Goal: Task Accomplishment & Management: Use online tool/utility

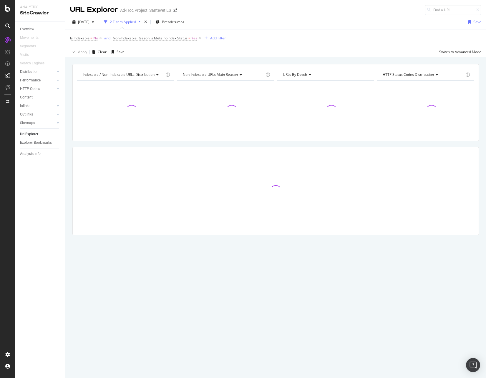
click at [160, 11] on div "Ad-Hoc Project: Santevet ES" at bounding box center [145, 10] width 51 height 6
click at [173, 10] on span at bounding box center [175, 10] width 8 height 4
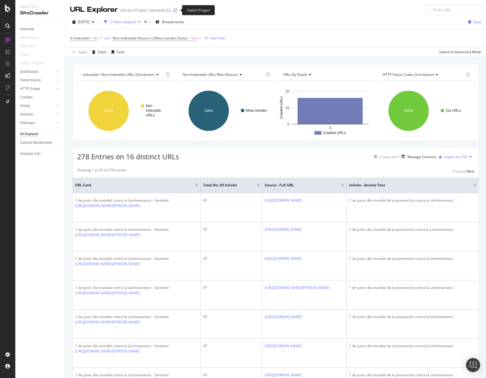
click at [177, 9] on icon "arrow-right-arrow-left" at bounding box center [175, 10] width 4 height 4
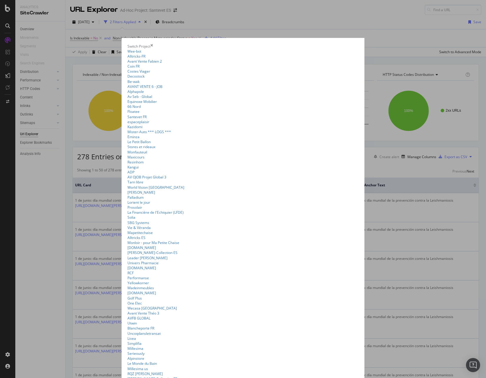
click at [127, 119] on summary "Santevet FR" at bounding box center [242, 116] width 231 height 5
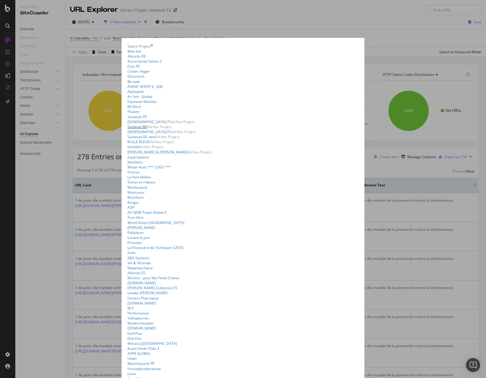
click at [127, 129] on link "Santevet BE" at bounding box center [137, 126] width 20 height 5
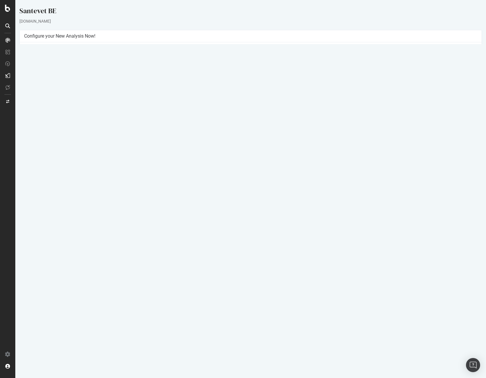
click at [47, 193] on link "2025 Sep. 8th report" at bounding box center [40, 192] width 23 height 5
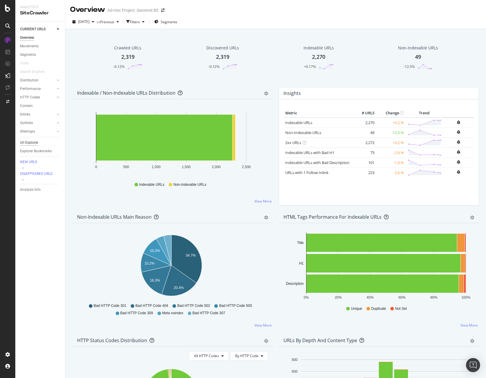
click at [35, 143] on div "Url Explorer" at bounding box center [29, 143] width 18 height 6
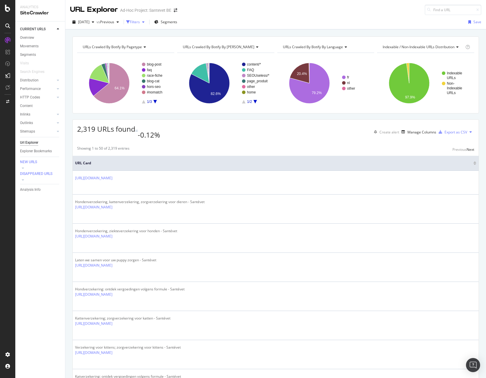
click at [140, 21] on div "Filters" at bounding box center [135, 21] width 10 height 5
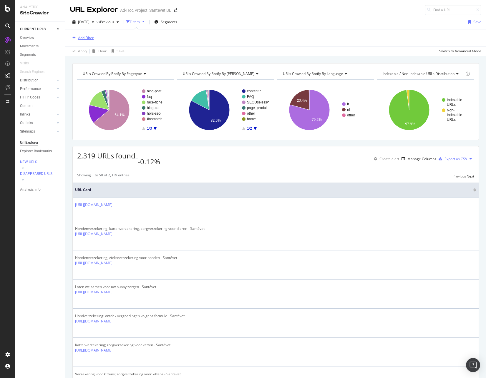
click at [86, 37] on div "Add Filter" at bounding box center [86, 37] width 16 height 5
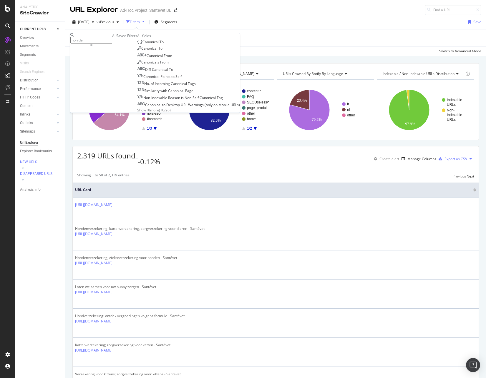
type input "nonidex"
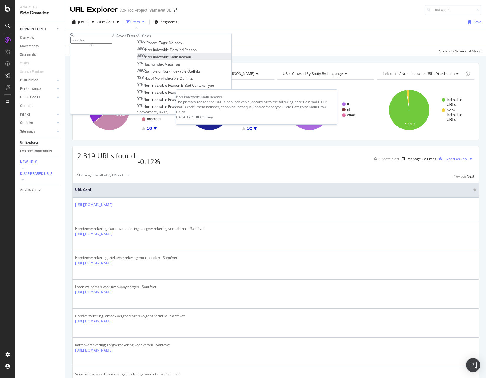
click at [149, 59] on div "Non-Indexable Main Reason" at bounding box center [164, 56] width 54 height 5
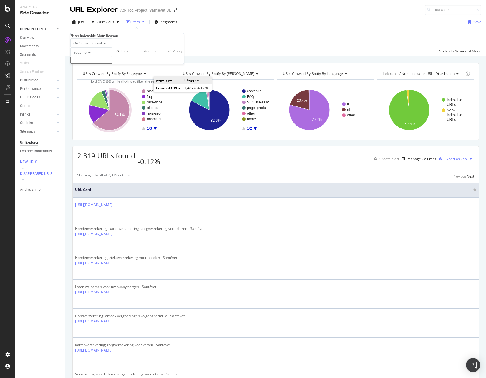
click at [112, 64] on input "text" at bounding box center [91, 60] width 42 height 7
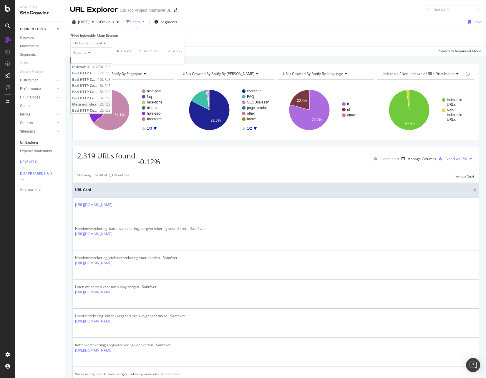
click at [98, 107] on span "Meta noindex" at bounding box center [85, 104] width 26 height 5
type input "Meta noindex"
click at [74, 38] on div "Non-Indexable Main Reason" at bounding box center [127, 35] width 114 height 5
click at [72, 37] on icon at bounding box center [71, 35] width 2 height 4
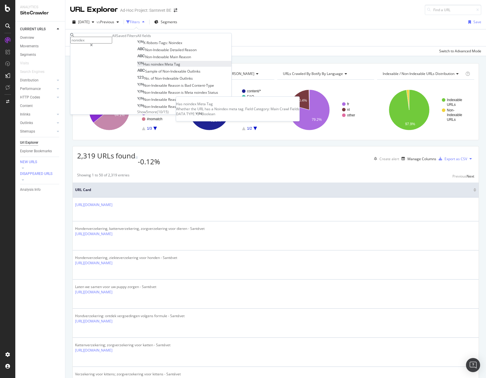
click at [164, 67] on span "Meta" at bounding box center [168, 64] width 9 height 5
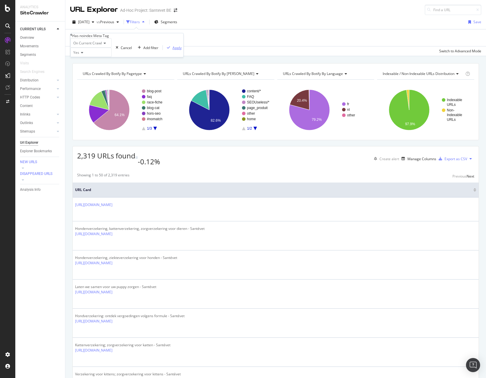
click at [172, 50] on div "Apply" at bounding box center [176, 47] width 9 height 5
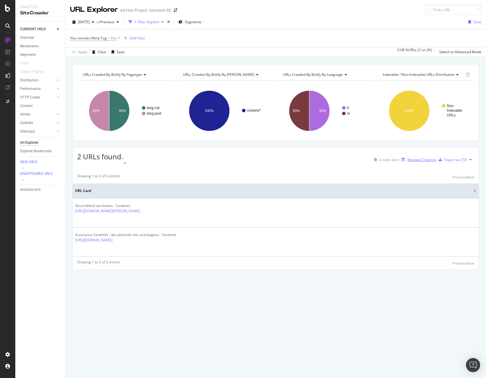
click at [413, 157] on div "Manage Columns" at bounding box center [421, 159] width 29 height 5
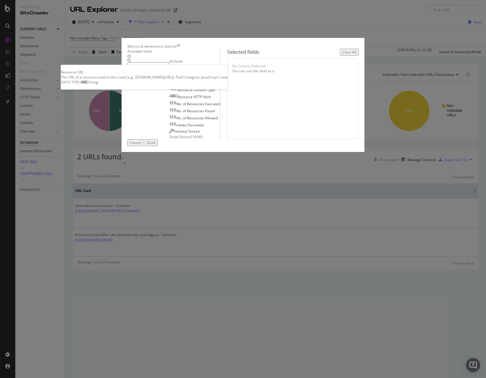
click at [193, 71] on span "URL" at bounding box center [196, 68] width 6 height 5
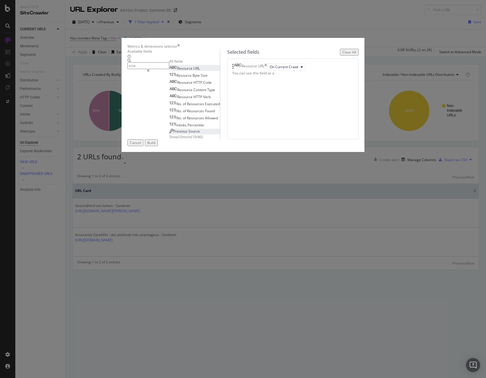
click at [169, 134] on div "Previous Source" at bounding box center [184, 131] width 31 height 5
click at [267, 71] on icon "times" at bounding box center [265, 67] width 3 height 7
click at [149, 69] on input "srce" at bounding box center [148, 65] width 42 height 7
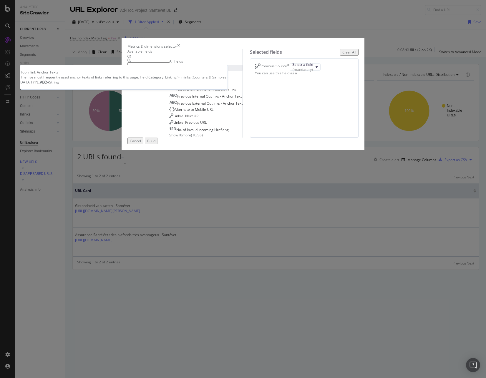
type input "anchor"
click at [195, 71] on span "Anchor" at bounding box center [201, 68] width 13 height 5
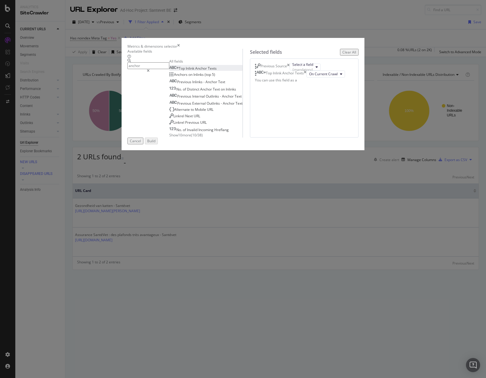
click at [169, 138] on span "Show 10 more" at bounding box center [180, 135] width 22 height 5
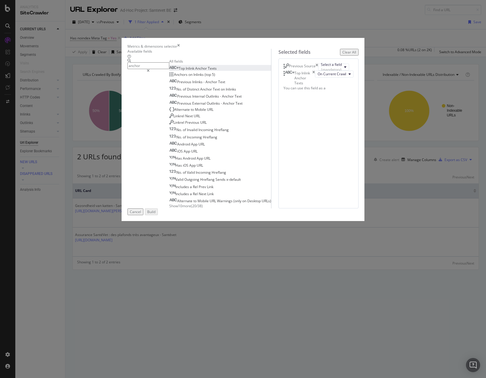
click at [152, 69] on input "anchor" at bounding box center [148, 65] width 42 height 7
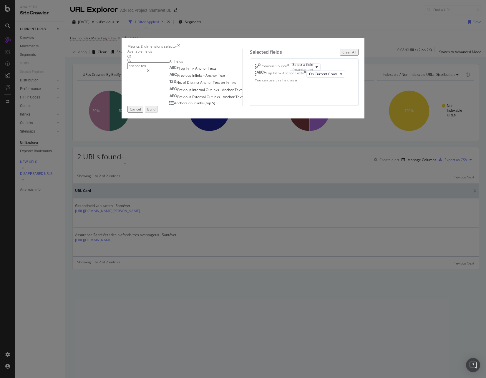
type input "anchor tex"
click at [286, 106] on div "Previous Source Select a field (mandatory) Top Inlink Anchor Texts On Current C…" at bounding box center [304, 82] width 109 height 47
click at [291, 71] on button "Select a field (mandatory)" at bounding box center [305, 67] width 31 height 7
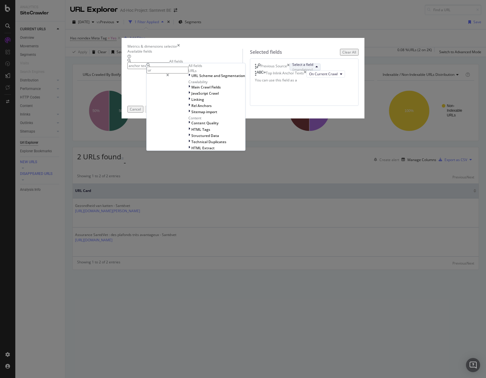
type input "url"
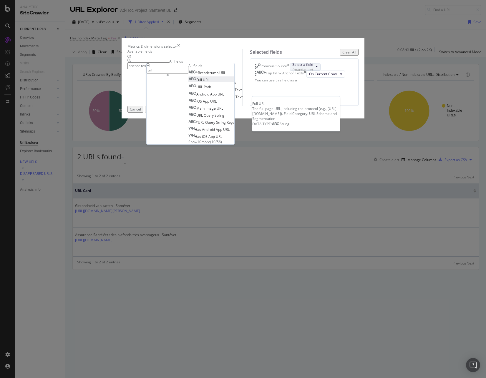
click at [209, 82] on span "URL" at bounding box center [206, 79] width 6 height 5
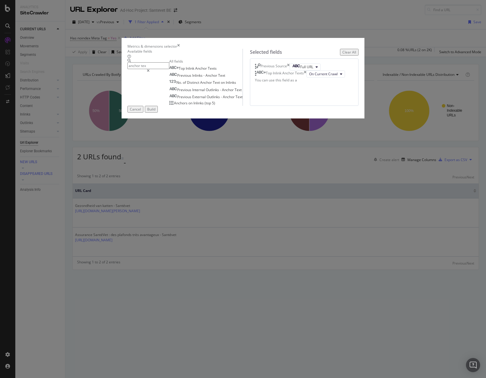
click at [290, 106] on div "Previous Source Full URL Top Inlink Anchor Texts On Current Crawl You can use t…" at bounding box center [304, 82] width 109 height 47
click at [155, 112] on div "Build" at bounding box center [151, 109] width 8 height 5
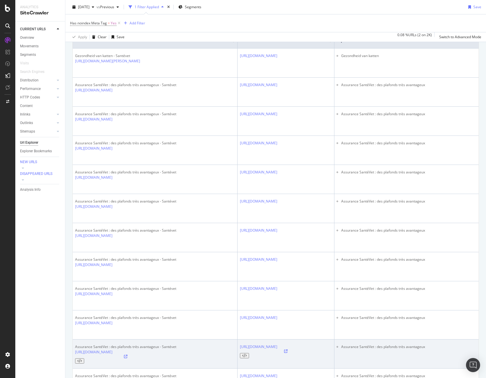
scroll to position [26, 0]
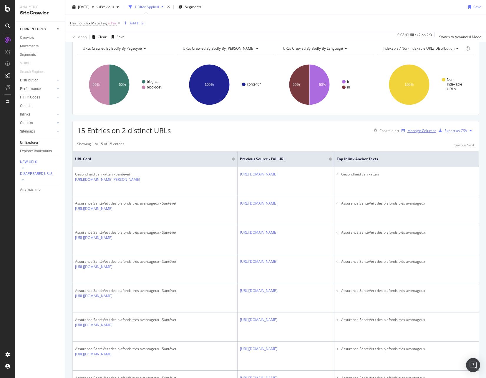
click at [412, 130] on div "Manage Columns" at bounding box center [421, 130] width 29 height 5
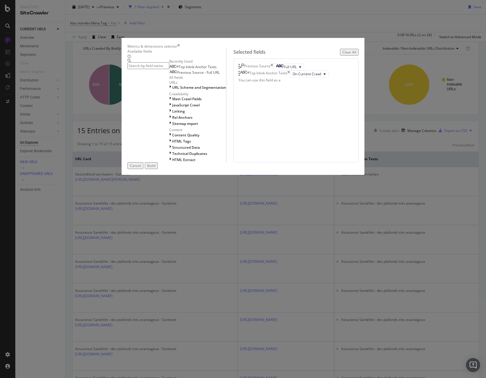
click at [167, 69] on input "modal" at bounding box center [148, 65] width 42 height 7
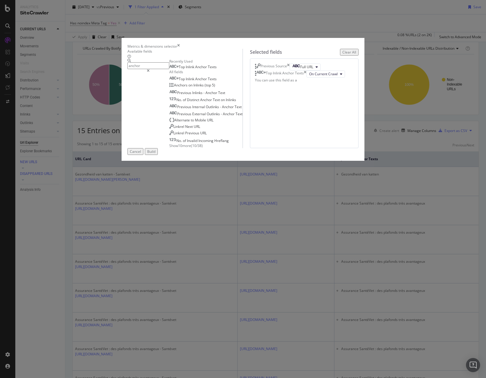
click at [169, 148] on span "Show 10 more" at bounding box center [180, 145] width 22 height 5
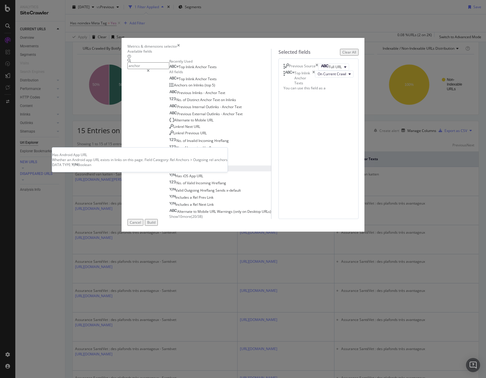
scroll to position [37, 0]
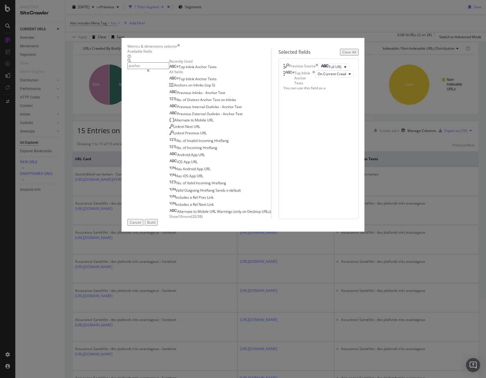
click at [137, 69] on input "anchor" at bounding box center [148, 65] width 42 height 7
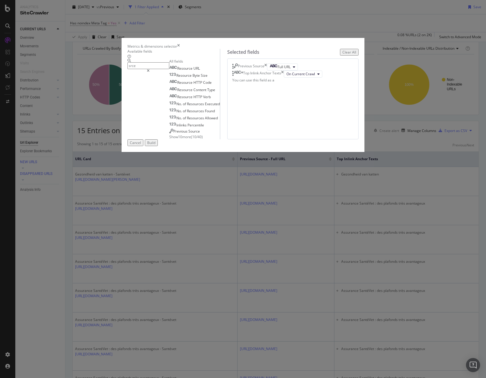
scroll to position [0, 0]
click at [173, 134] on span "Previous" at bounding box center [180, 131] width 15 height 5
click at [267, 85] on icon "times" at bounding box center [265, 81] width 3 height 7
click at [132, 69] on input "srce" at bounding box center [148, 65] width 42 height 7
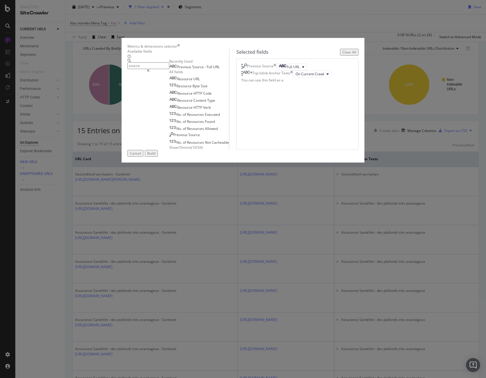
type input "source"
click at [273, 71] on div "Previous Source" at bounding box center [260, 67] width 26 height 7
click at [276, 71] on icon "times" at bounding box center [274, 67] width 3 height 7
click at [293, 71] on div "Top Inlink Anchor Texts" at bounding box center [266, 67] width 51 height 7
click at [293, 71] on icon "times" at bounding box center [291, 67] width 3 height 7
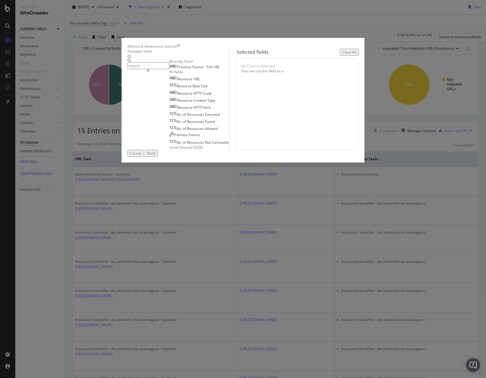
click at [169, 69] on input "source" at bounding box center [148, 65] width 42 height 7
click at [169, 150] on span "Show 10 more" at bounding box center [180, 147] width 22 height 5
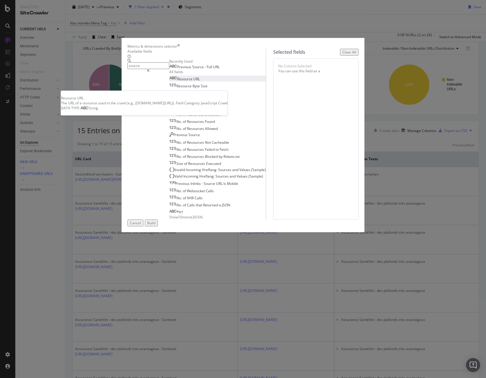
click at [177, 82] on span "Resource" at bounding box center [185, 79] width 16 height 5
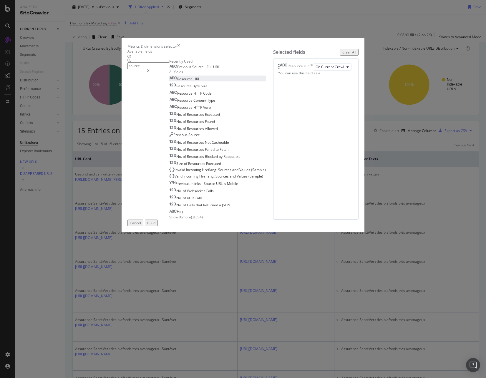
click at [155, 226] on div "Build" at bounding box center [151, 223] width 8 height 5
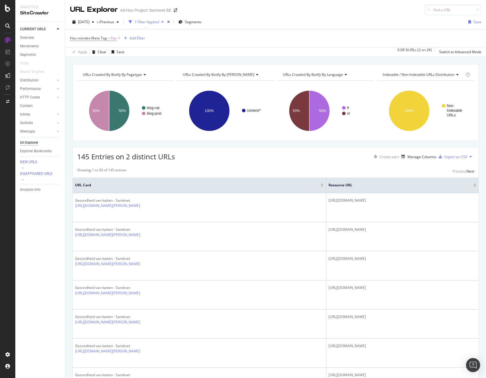
click at [467, 158] on button at bounding box center [470, 156] width 7 height 9
click at [378, 190] on th "Resource URL" at bounding box center [402, 186] width 152 height 16
click at [411, 156] on div "Manage Columns" at bounding box center [421, 156] width 29 height 5
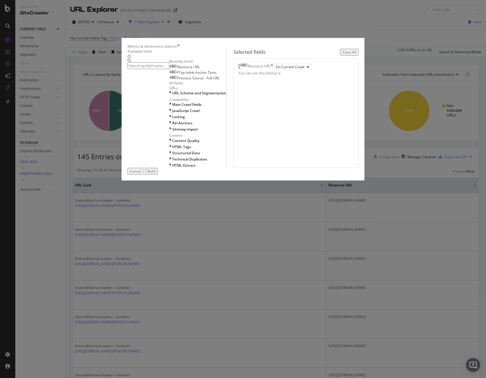
click at [152, 69] on input "modal" at bounding box center [148, 65] width 42 height 7
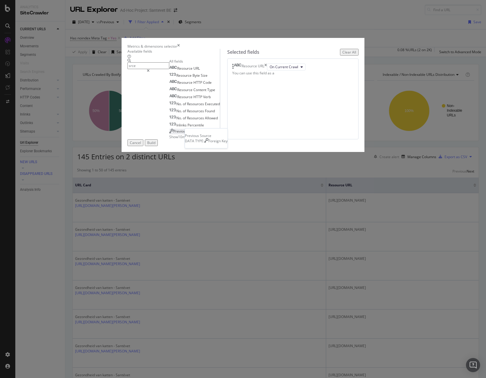
click at [173, 134] on span "Previous" at bounding box center [180, 131] width 15 height 5
click at [267, 71] on icon "times" at bounding box center [265, 67] width 3 height 7
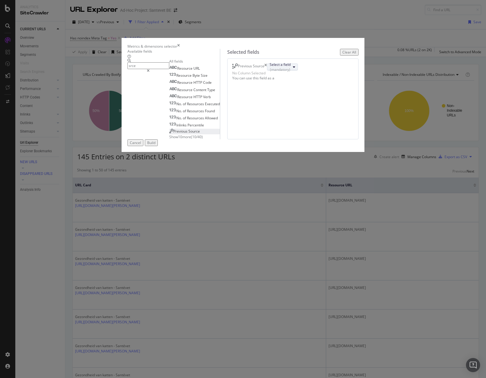
click at [275, 72] on div "Select a field (mandatory)" at bounding box center [280, 67] width 21 height 10
click at [290, 72] on div "(mandatory)" at bounding box center [280, 69] width 21 height 5
click at [169, 139] on span "Show 10 more" at bounding box center [180, 136] width 22 height 5
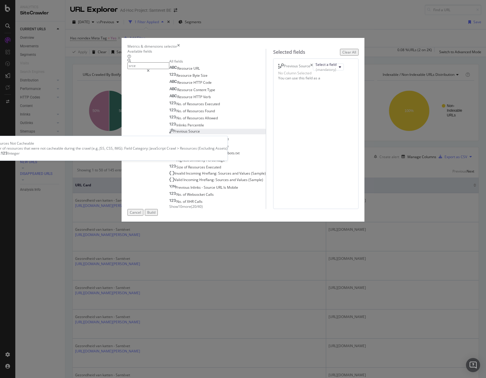
scroll to position [11, 0]
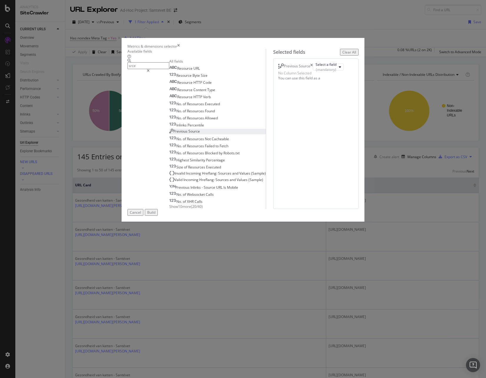
click at [169, 209] on span "Show 10 more" at bounding box center [180, 206] width 22 height 5
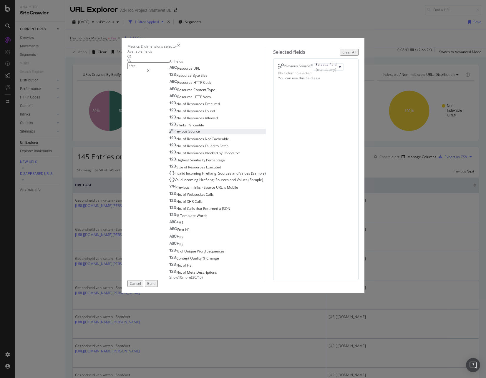
click at [156, 69] on input "srce" at bounding box center [148, 65] width 42 height 7
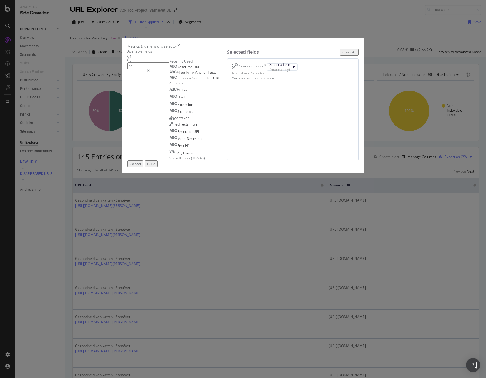
scroll to position [0, 0]
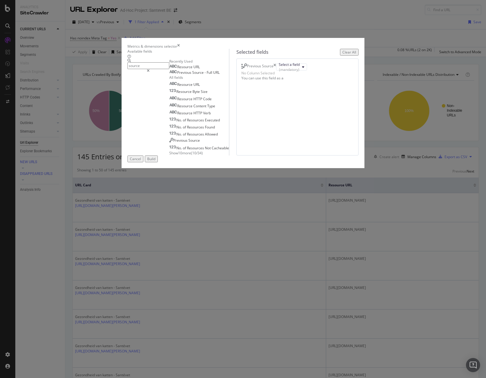
type input "source"
click at [169, 156] on span "Show 10 more" at bounding box center [180, 153] width 22 height 5
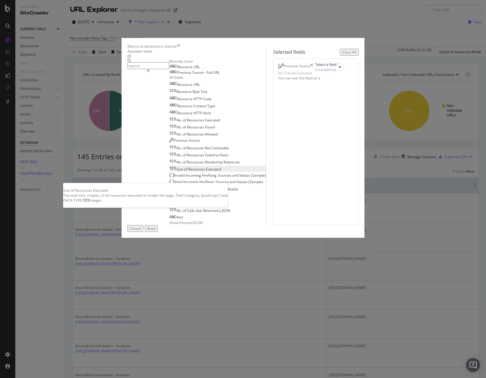
scroll to position [44, 0]
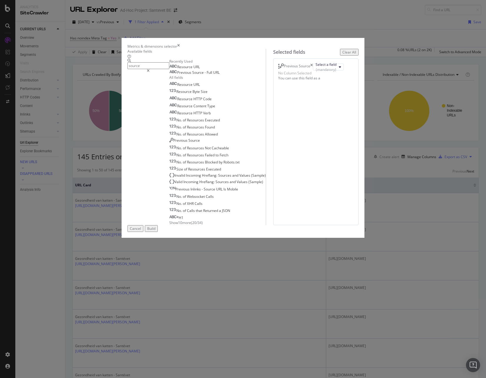
click at [169, 225] on span "Show 10 more" at bounding box center [180, 222] width 22 height 5
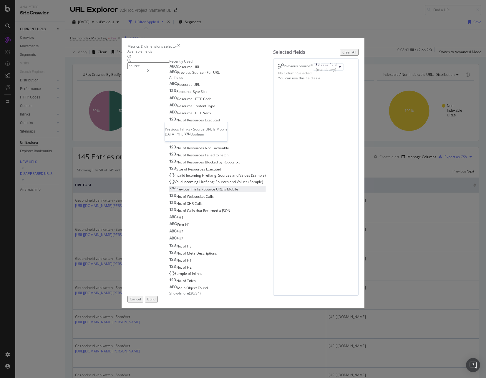
scroll to position [115, 0]
click at [169, 291] on span "Show 4 more" at bounding box center [179, 293] width 20 height 5
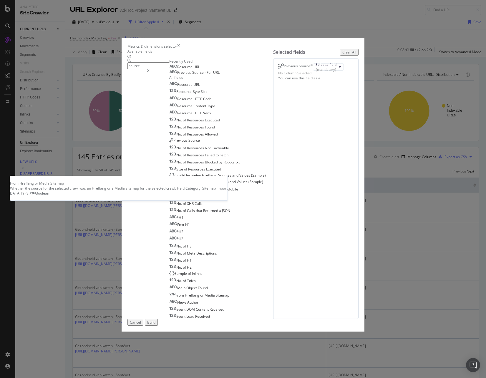
scroll to position [136, 0]
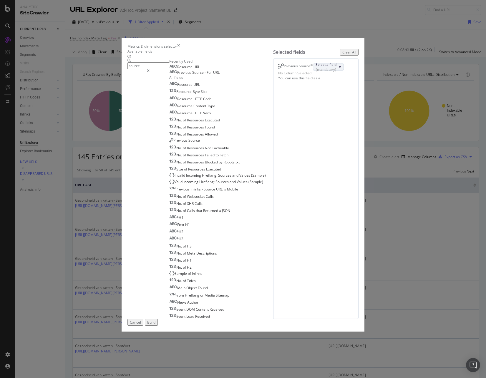
click at [331, 72] on div "Select a field (mandatory)" at bounding box center [325, 67] width 21 height 10
click at [328, 72] on div "Select a field (mandatory)" at bounding box center [325, 67] width 21 height 10
click at [278, 69] on icon "modal" at bounding box center [278, 67] width 1 height 6
click at [310, 71] on div "Previous Source" at bounding box center [297, 67] width 26 height 7
click at [315, 72] on div "Select a field (mandatory)" at bounding box center [325, 67] width 21 height 10
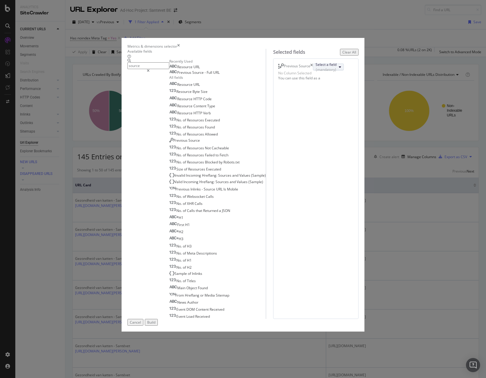
click at [315, 72] on div "Select a field (mandatory)" at bounding box center [325, 67] width 21 height 10
click at [299, 180] on div "Previous Source Select a field (mandatory) No Column Selected You can use this …" at bounding box center [316, 189] width 86 height 261
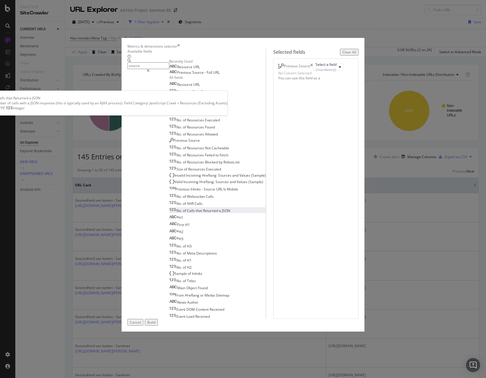
scroll to position [0, 0]
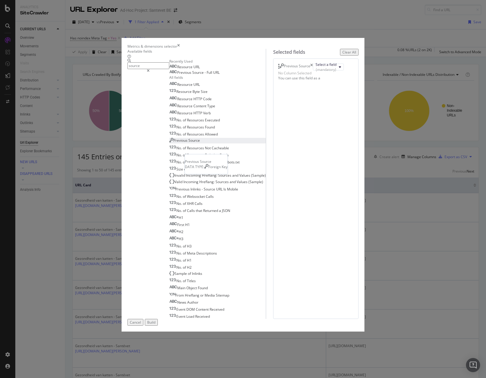
click at [188, 143] on span "Source" at bounding box center [193, 140] width 11 height 5
click at [315, 79] on div "Select a field (mandatory)" at bounding box center [325, 74] width 21 height 10
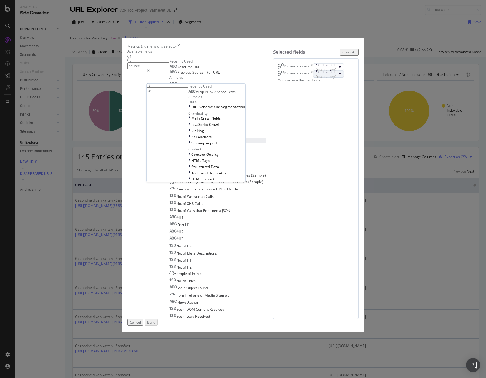
type input "url"
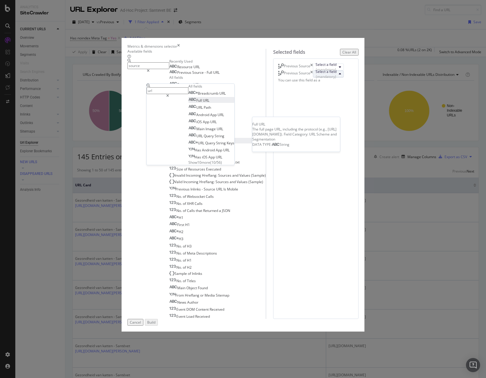
click at [209, 103] on div "Full URL" at bounding box center [198, 100] width 21 height 5
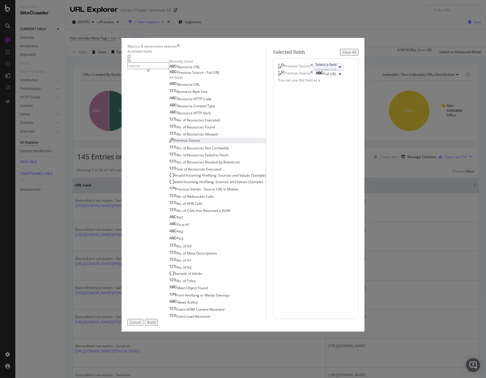
click at [315, 72] on div "Select a field (mandatory)" at bounding box center [325, 67] width 21 height 10
click at [336, 72] on div "Select a field (mandatory)" at bounding box center [325, 67] width 21 height 10
click at [313, 71] on icon "times" at bounding box center [311, 67] width 3 height 7
click at [313, 71] on div "Previous Source" at bounding box center [295, 67] width 35 height 7
click at [313, 71] on icon "times" at bounding box center [311, 67] width 3 height 7
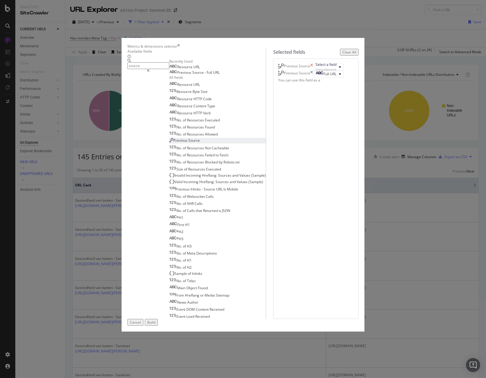
click at [313, 71] on icon "times" at bounding box center [311, 67] width 3 height 7
drag, startPoint x: 358, startPoint y: 122, endPoint x: 358, endPoint y: 125, distance: 3.5
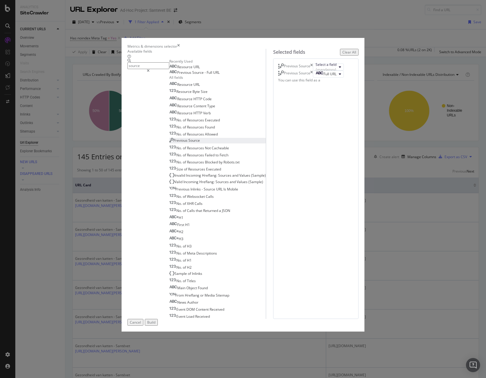
click at [313, 71] on div "Previous Source" at bounding box center [295, 67] width 35 height 7
click at [180, 49] on icon "times" at bounding box center [178, 46] width 3 height 5
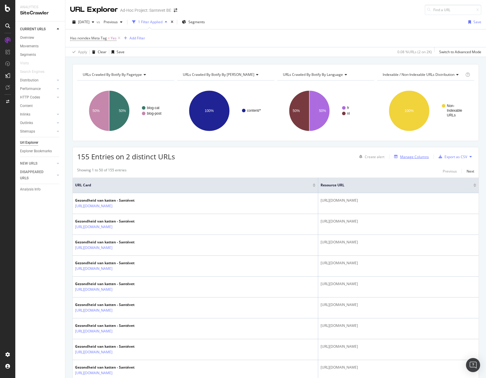
click at [413, 159] on div "Manage Columns" at bounding box center [414, 156] width 29 height 5
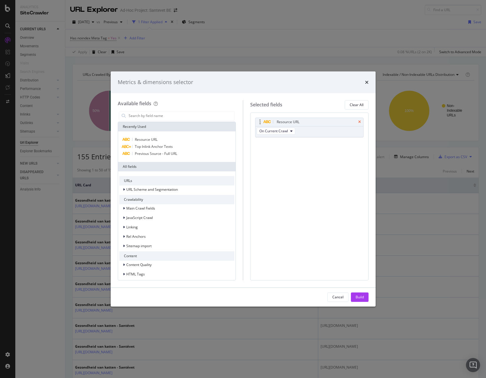
click at [359, 122] on icon "times" at bounding box center [359, 122] width 3 height 4
click at [160, 116] on input "modal" at bounding box center [181, 116] width 107 height 9
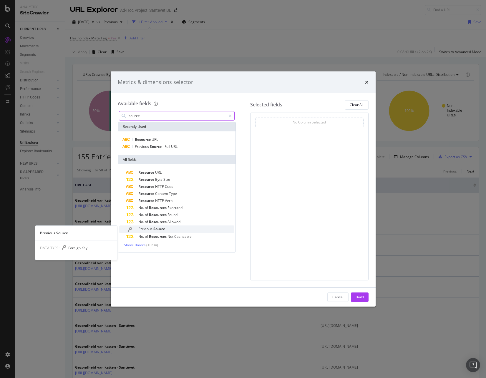
type input "source"
click at [154, 229] on span "Source" at bounding box center [159, 229] width 12 height 5
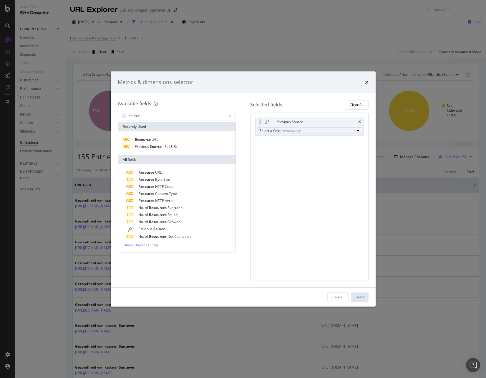
click at [275, 128] on div "Select a field (mandatory)" at bounding box center [306, 130] width 95 height 5
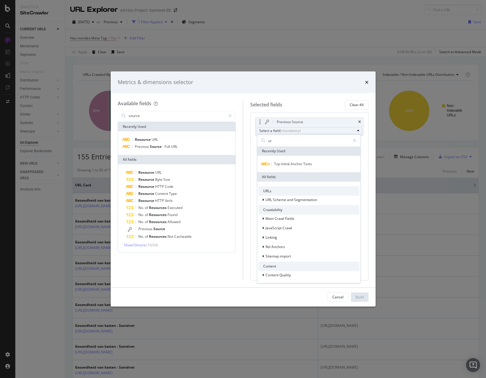
type input "url"
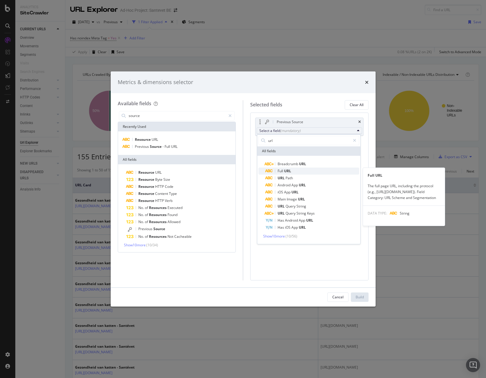
click at [288, 173] on span "URL" at bounding box center [287, 171] width 7 height 5
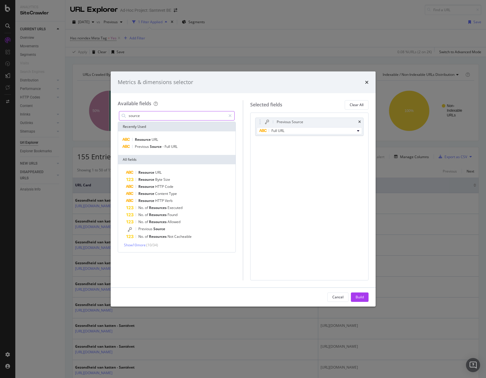
click at [164, 116] on input "source" at bounding box center [177, 116] width 98 height 9
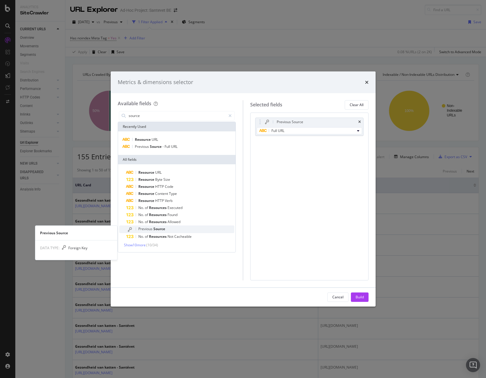
click at [153, 229] on span "Source" at bounding box center [159, 229] width 12 height 5
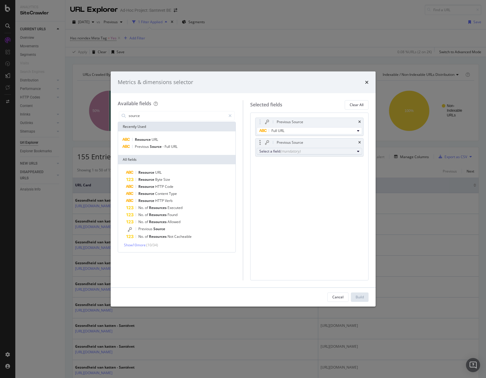
click at [293, 152] on div "(mandatory)" at bounding box center [290, 151] width 20 height 5
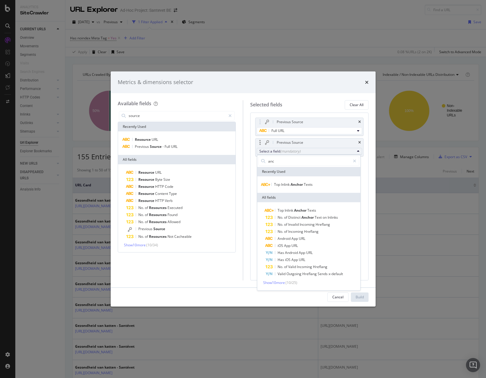
type input "anch"
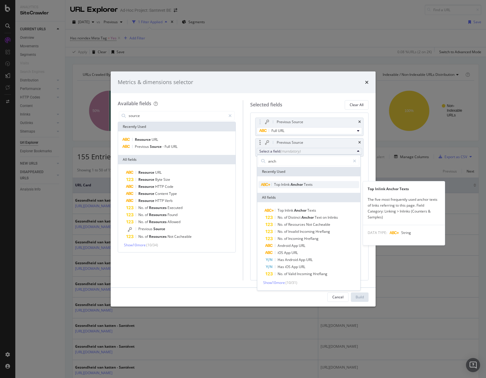
click at [280, 186] on span "Top" at bounding box center [277, 184] width 7 height 5
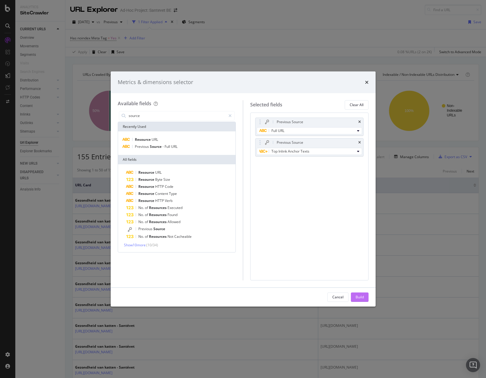
click at [356, 293] on button "Build" at bounding box center [360, 297] width 18 height 9
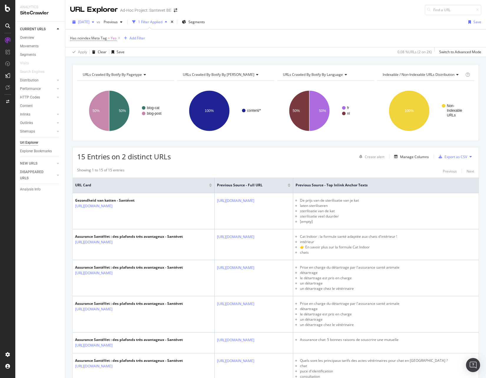
click at [89, 23] on span "2025 Sep. 8th" at bounding box center [83, 21] width 11 height 5
click at [92, 43] on div "2025 Sep. 4th" at bounding box center [95, 44] width 33 height 5
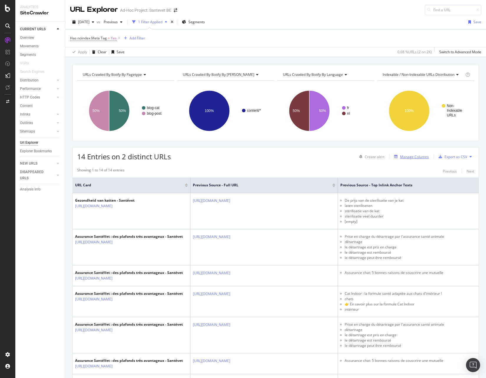
click at [400, 154] on div "Manage Columns" at bounding box center [414, 156] width 29 height 5
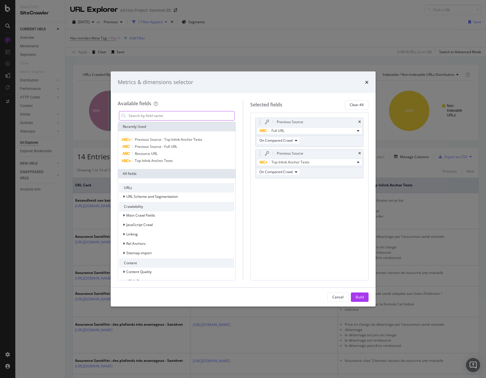
click at [189, 120] on input "modal" at bounding box center [181, 116] width 107 height 9
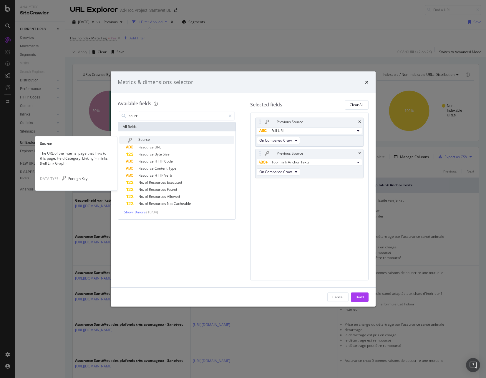
click at [169, 139] on div "Source" at bounding box center [180, 140] width 108 height 8
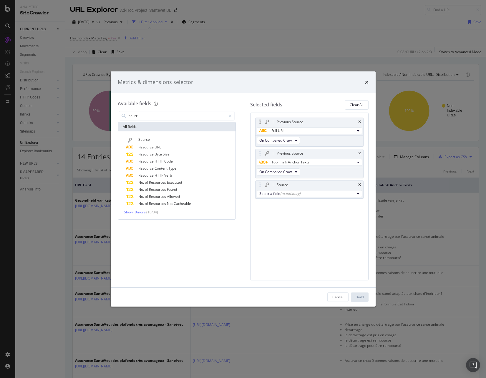
click at [358, 118] on div "Previous Source" at bounding box center [309, 122] width 108 height 8
click at [358, 121] on icon "times" at bounding box center [359, 122] width 3 height 4
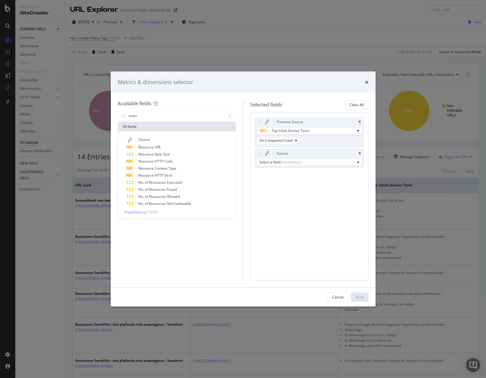
click at [358, 121] on icon "times" at bounding box center [359, 122] width 3 height 4
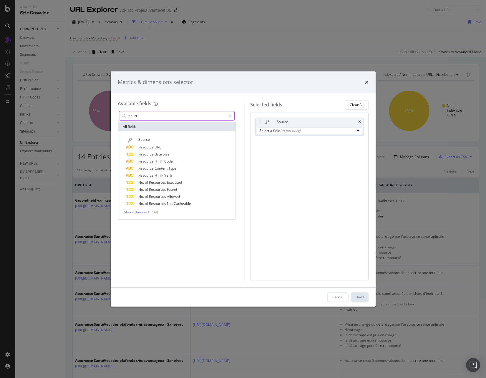
click at [157, 117] on input "sourr" at bounding box center [177, 116] width 98 height 9
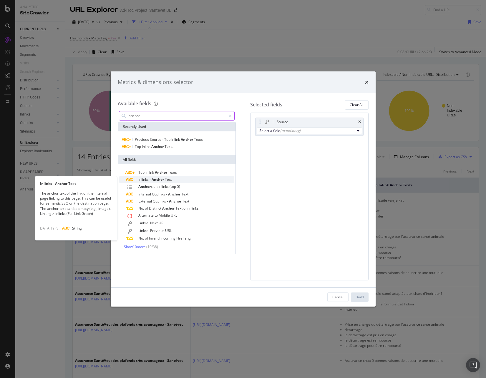
type input "anchor"
click at [162, 177] on span "Anchor" at bounding box center [158, 179] width 13 height 5
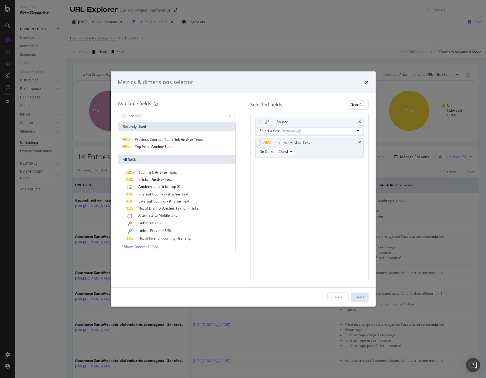
click at [330, 245] on div "Source Select a field (mandatory) Inlinks - Anchor Text On Current Crawl You ca…" at bounding box center [309, 197] width 118 height 168
click at [280, 130] on div "(mandatory)" at bounding box center [290, 130] width 20 height 5
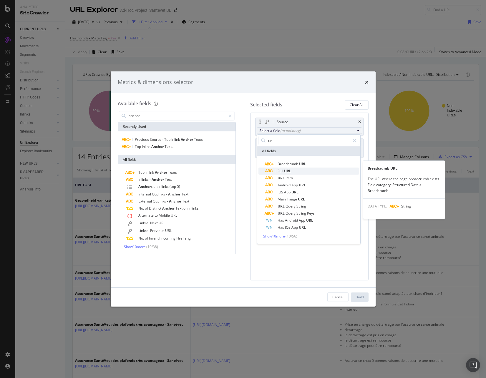
type input "url"
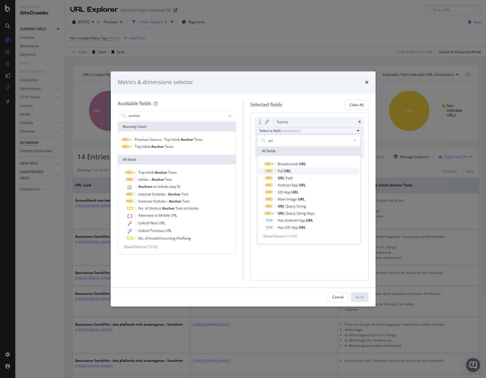
click at [281, 170] on span "Full" at bounding box center [280, 171] width 6 height 5
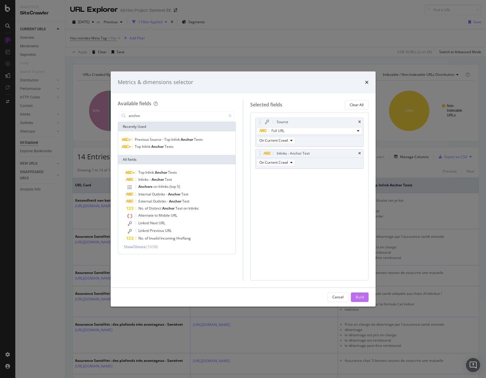
click at [358, 297] on div "Build" at bounding box center [359, 297] width 8 height 5
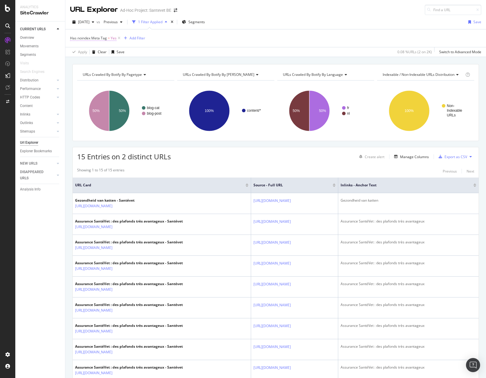
click at [104, 39] on span "Has noindex Meta Tag" at bounding box center [88, 38] width 37 height 5
click at [72, 38] on div "Has noindex Meta Tag On Current Crawl Yes Cancel Add filter Apply" at bounding box center [107, 57] width 74 height 49
click at [74, 37] on icon at bounding box center [74, 38] width 2 height 4
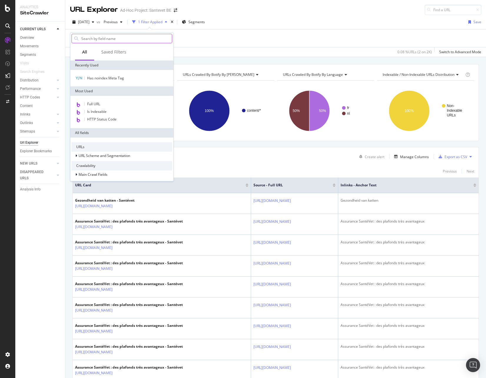
click at [91, 41] on input "text" at bounding box center [126, 38] width 91 height 9
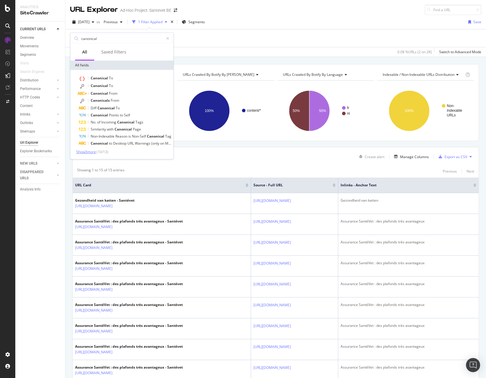
type input "canonical"
click at [91, 152] on span "Show 3 more" at bounding box center [86, 151] width 20 height 5
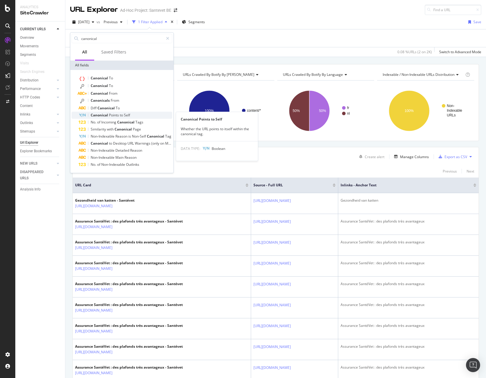
click at [119, 114] on span "Points" at bounding box center [114, 115] width 11 height 5
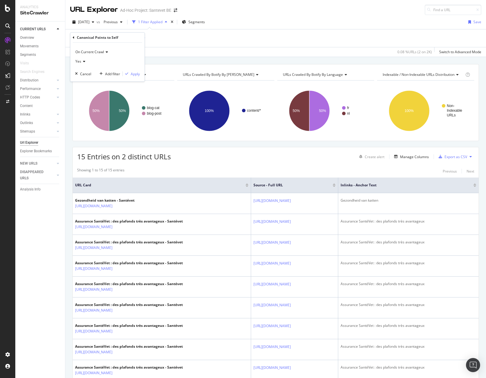
click at [82, 61] on icon at bounding box center [83, 62] width 4 height 4
click at [85, 79] on div "No" at bounding box center [108, 81] width 63 height 8
click at [136, 70] on div "On Current Crawl No Cancel Add filter Apply" at bounding box center [107, 62] width 74 height 39
click at [134, 76] on div "Apply" at bounding box center [135, 73] width 9 height 5
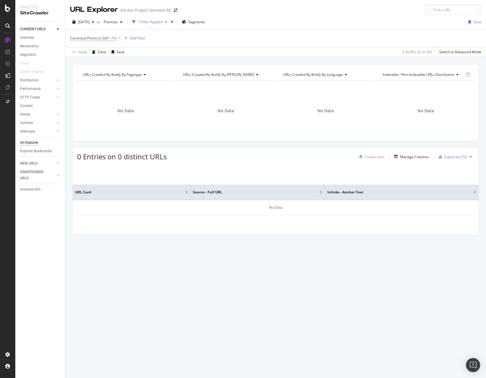
click at [104, 38] on span "Canonical Points to Self" at bounding box center [89, 38] width 38 height 5
click at [74, 38] on div "Canonical Points to Self" at bounding box center [107, 38] width 69 height 10
click at [74, 38] on icon at bounding box center [74, 38] width 2 height 4
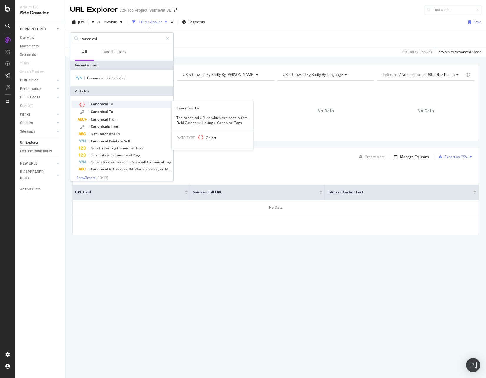
click at [107, 102] on span "Canonical" at bounding box center [100, 104] width 18 height 5
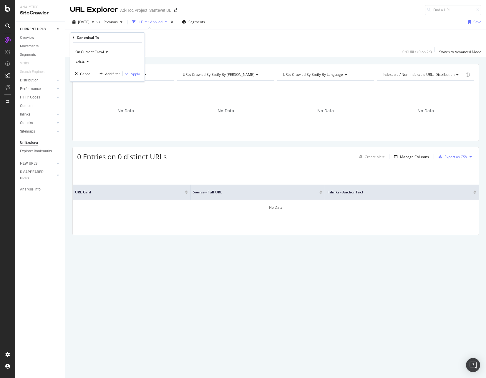
click at [85, 60] on icon at bounding box center [87, 62] width 4 height 4
click at [89, 83] on span "Doesn't exist" at bounding box center [88, 81] width 21 height 5
click at [130, 76] on div "Apply" at bounding box center [131, 73] width 17 height 5
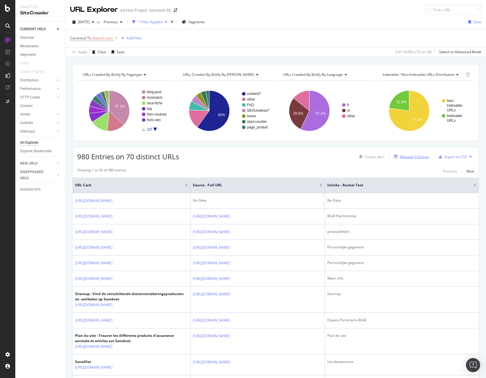
click at [413, 155] on div "Manage Columns" at bounding box center [414, 156] width 29 height 5
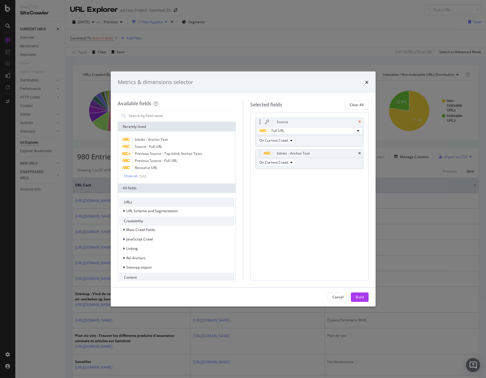
click at [359, 121] on icon "times" at bounding box center [359, 122] width 3 height 4
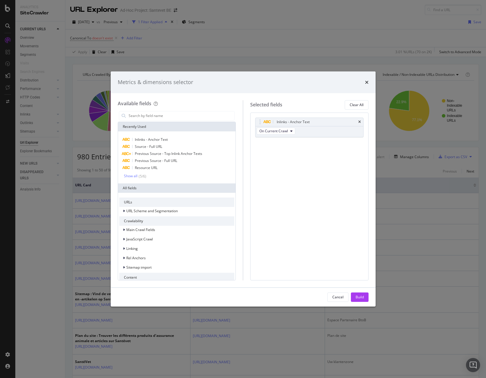
click at [359, 121] on icon "times" at bounding box center [359, 122] width 3 height 4
click at [176, 117] on input "modal" at bounding box center [181, 116] width 107 height 9
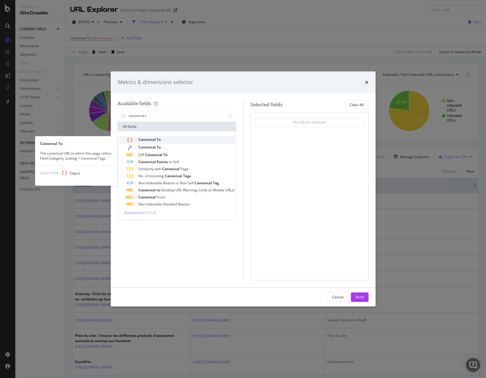
click at [158, 139] on span "To" at bounding box center [159, 139] width 4 height 5
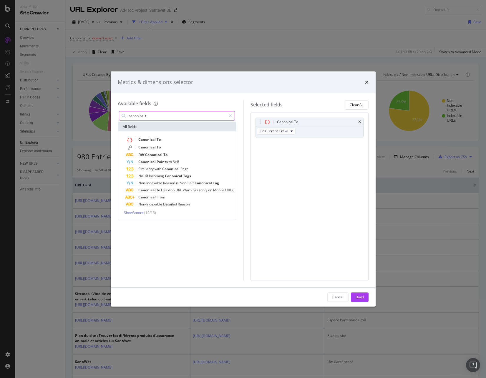
click at [144, 116] on input "canonical t" at bounding box center [177, 116] width 98 height 9
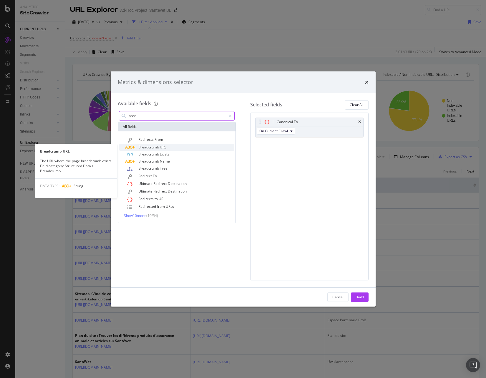
type input "bred"
click at [150, 149] on span "Breadcrumb" at bounding box center [148, 147] width 21 height 5
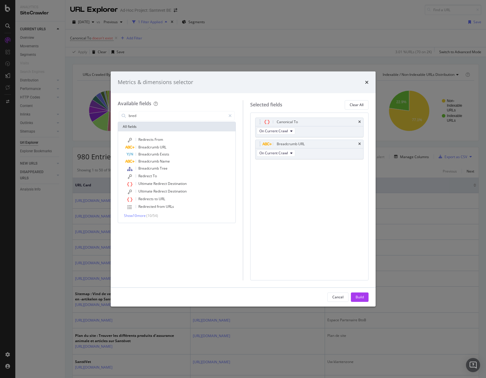
click at [355, 290] on div "Cancel Build" at bounding box center [243, 297] width 265 height 19
click at [358, 297] on div "Build" at bounding box center [359, 297] width 8 height 5
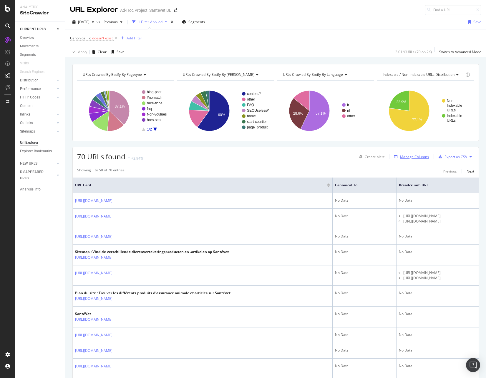
click at [415, 157] on div "Manage Columns" at bounding box center [414, 156] width 29 height 5
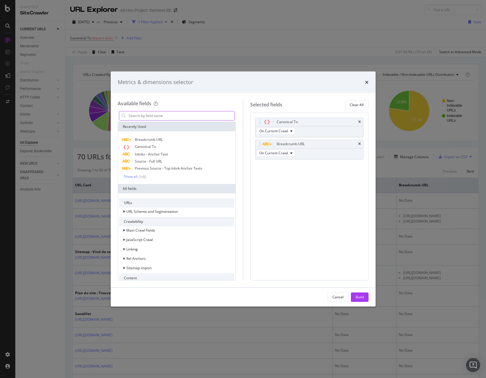
click at [159, 114] on input "modal" at bounding box center [181, 116] width 107 height 9
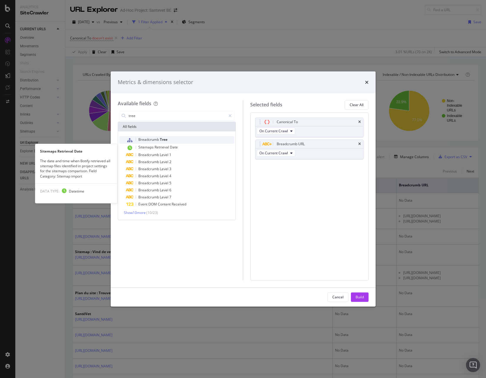
type input "tree"
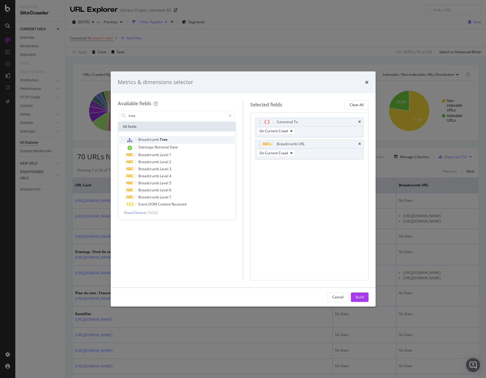
click at [155, 139] on span "Breadcrumb" at bounding box center [148, 139] width 21 height 5
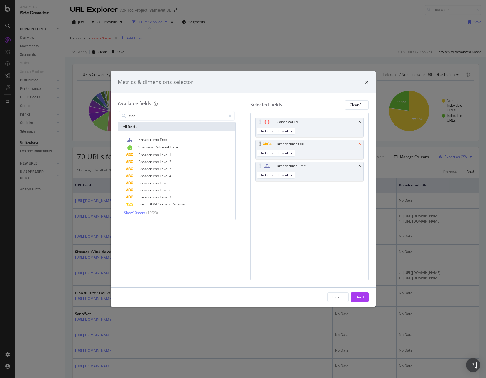
click at [360, 145] on icon "times" at bounding box center [359, 144] width 3 height 4
click at [361, 297] on div "Build" at bounding box center [359, 297] width 8 height 5
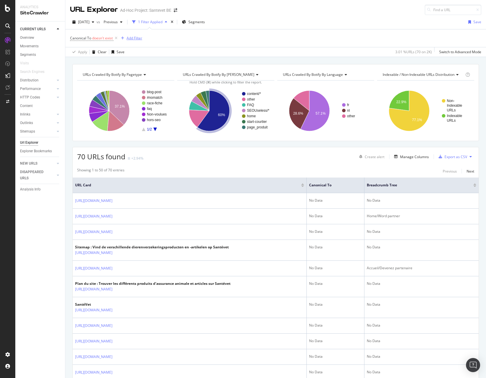
click at [135, 36] on div "Add Filter" at bounding box center [135, 38] width 16 height 5
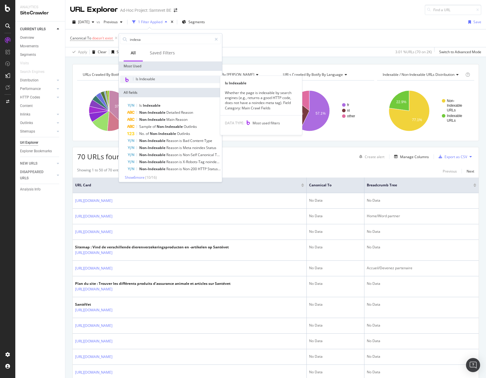
type input "indexa"
click at [139, 81] on span "Is Indexable" at bounding box center [145, 79] width 19 height 5
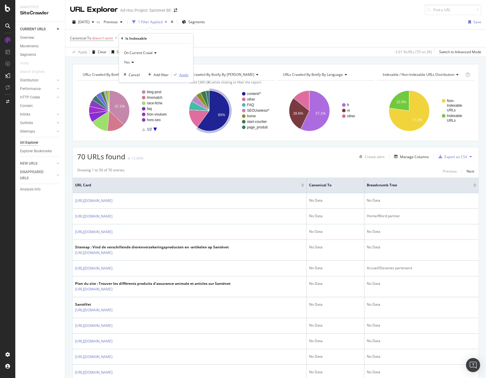
click at [183, 75] on div "Apply" at bounding box center [183, 74] width 9 height 5
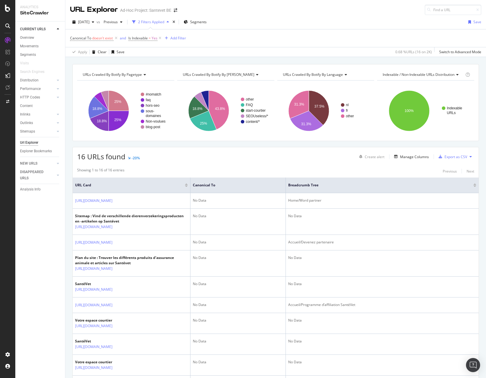
click at [473, 186] on div at bounding box center [474, 186] width 3 height 1
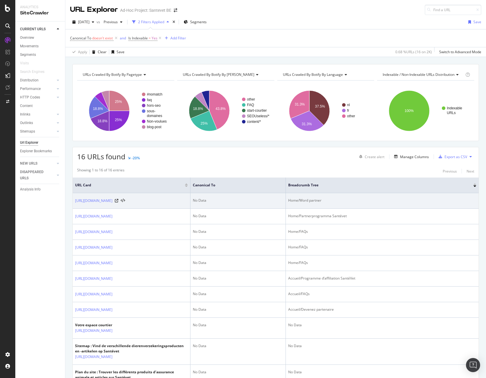
scroll to position [66, 0]
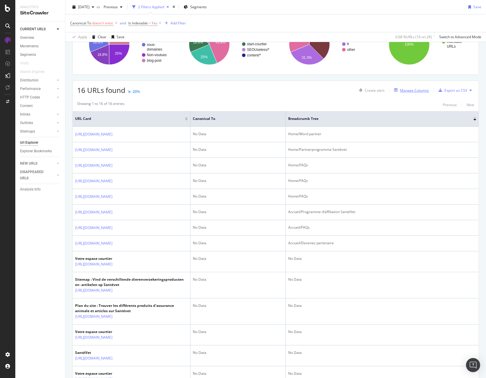
click at [406, 93] on div "Manage Columns" at bounding box center [410, 90] width 37 height 6
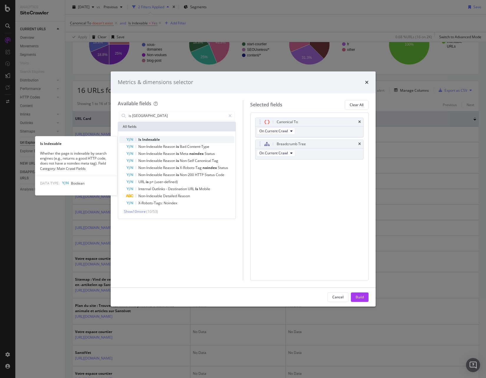
type input "is inde"
click at [151, 142] on div "Is Indexable" at bounding box center [180, 139] width 108 height 7
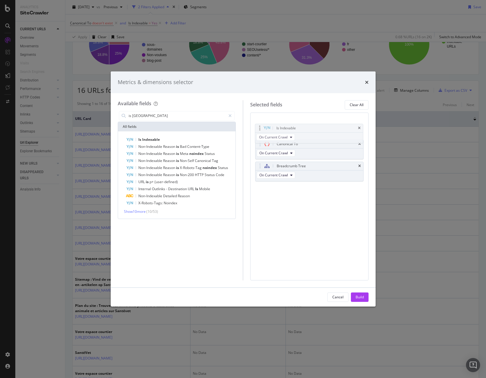
drag, startPoint x: 260, startPoint y: 164, endPoint x: 260, endPoint y: 127, distance: 38.0
click at [260, 127] on body "Analytics SiteCrawler CURRENT URLS Overview Movements Segments Visits Search En…" at bounding box center [243, 189] width 486 height 378
click at [360, 293] on div "Build" at bounding box center [359, 297] width 8 height 9
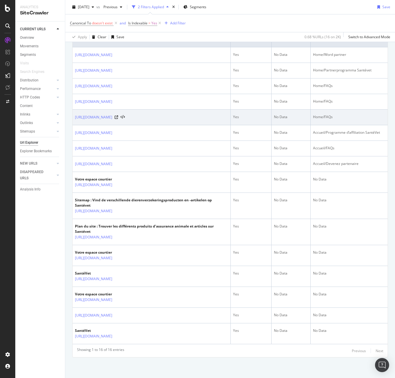
scroll to position [162, 0]
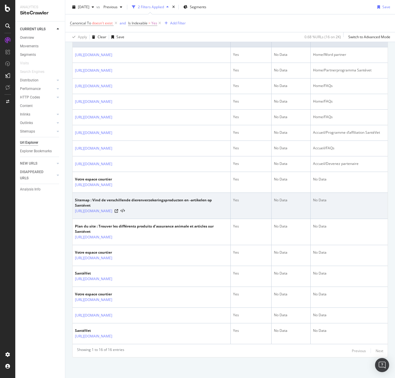
click at [125, 213] on div at bounding box center [120, 211] width 10 height 4
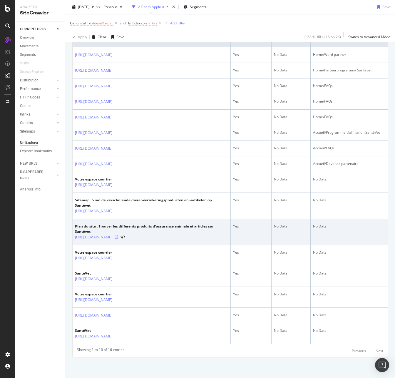
click at [118, 239] on icon at bounding box center [117, 238] width 4 height 4
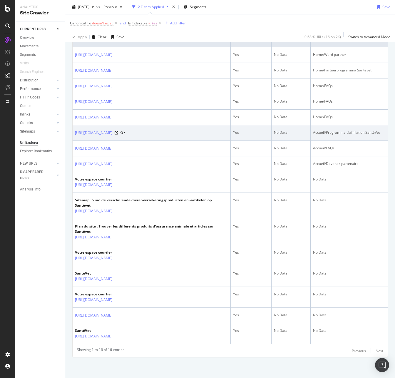
scroll to position [0, 0]
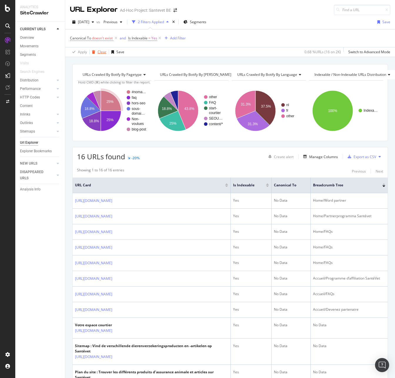
click at [101, 53] on div "Clear" at bounding box center [102, 51] width 9 height 5
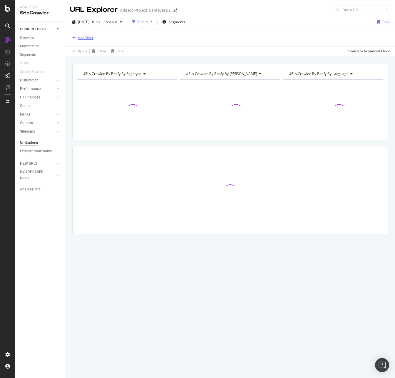
click at [84, 38] on div "Add Filter" at bounding box center [86, 37] width 16 height 5
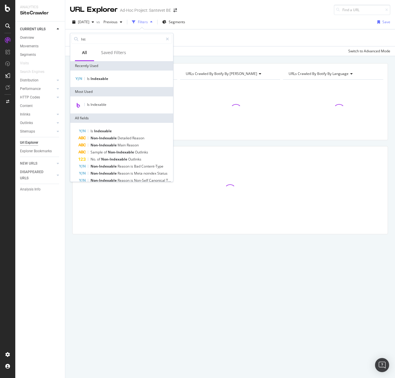
type input "http"
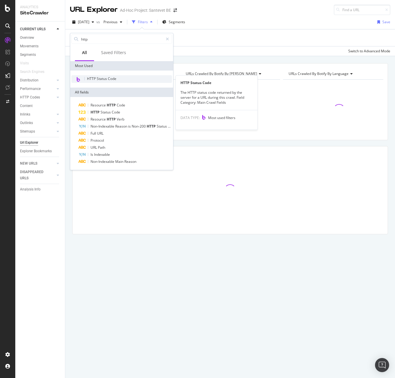
click at [101, 78] on span "HTTP Status Code" at bounding box center [101, 78] width 29 height 5
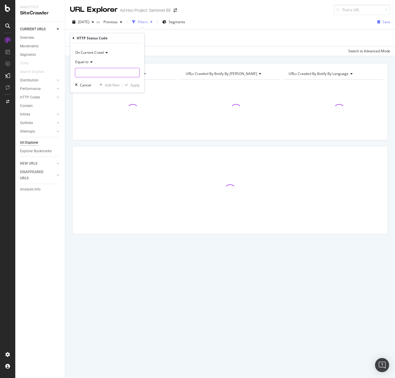
click at [97, 71] on input "number" at bounding box center [107, 72] width 65 height 9
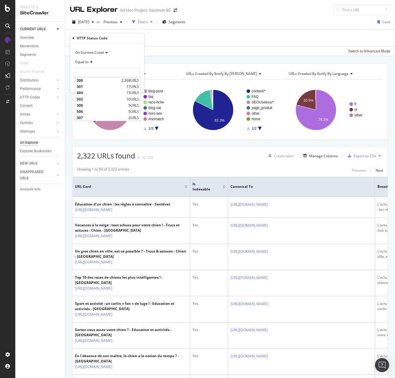
click at [87, 60] on span "Equal to" at bounding box center [81, 61] width 13 height 5
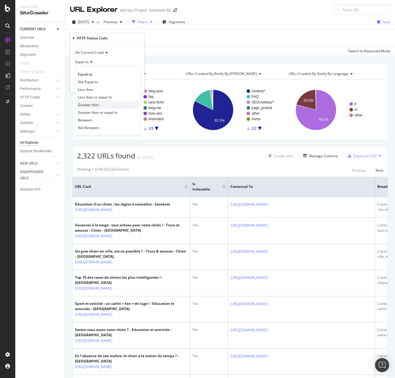
click at [89, 105] on span "Greater than" at bounding box center [88, 104] width 21 height 5
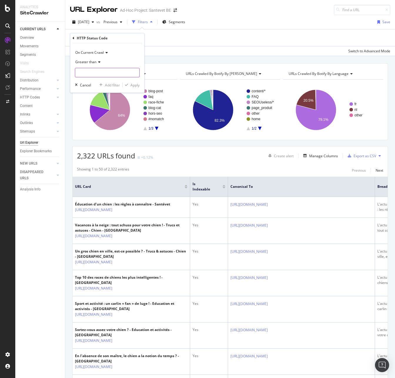
click at [86, 70] on input "number" at bounding box center [107, 72] width 65 height 9
type input "500"
click at [136, 84] on div "Apply" at bounding box center [135, 85] width 9 height 5
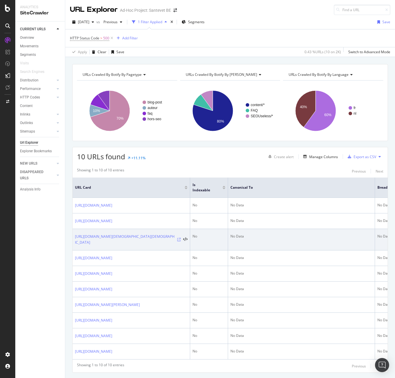
click at [180, 242] on icon at bounding box center [179, 240] width 4 height 4
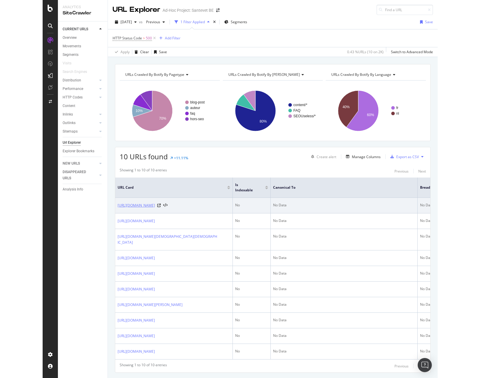
scroll to position [43, 0]
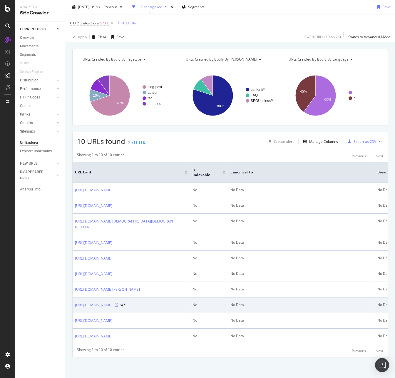
click at [118, 304] on icon at bounding box center [117, 306] width 4 height 4
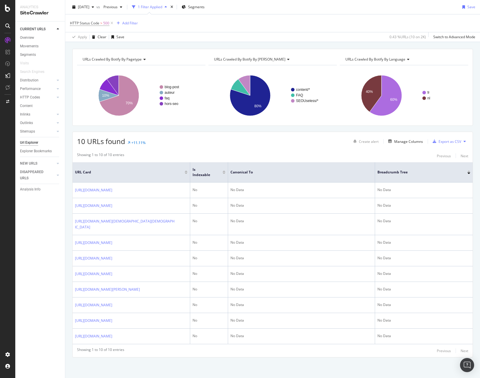
scroll to position [0, 0]
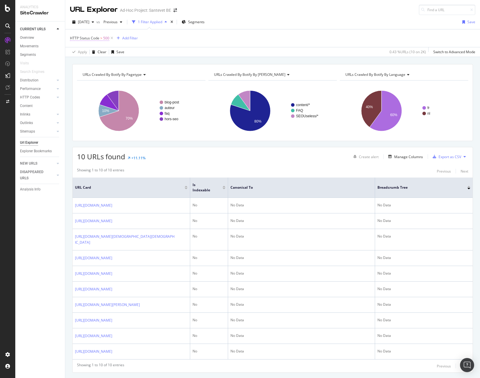
click at [89, 38] on span "HTTP Status Code" at bounding box center [84, 38] width 29 height 5
click at [84, 70] on input "500" at bounding box center [107, 71] width 65 height 9
type input "5"
click at [85, 59] on span "Greater than" at bounding box center [85, 61] width 21 height 5
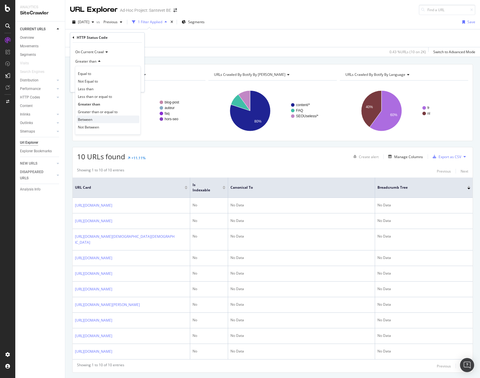
click at [85, 118] on span "Between" at bounding box center [85, 119] width 14 height 5
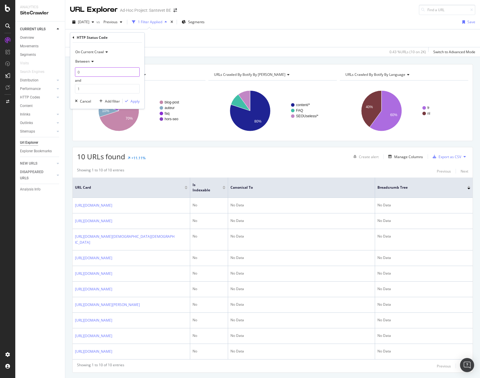
click at [83, 72] on input "0" at bounding box center [107, 71] width 65 height 9
type input "300"
click at [89, 89] on input "1" at bounding box center [107, 88] width 65 height 9
type input "399"
click at [131, 97] on div "On Current Crawl Between 300 and 399 Cancel Add filter Apply" at bounding box center [107, 76] width 74 height 66
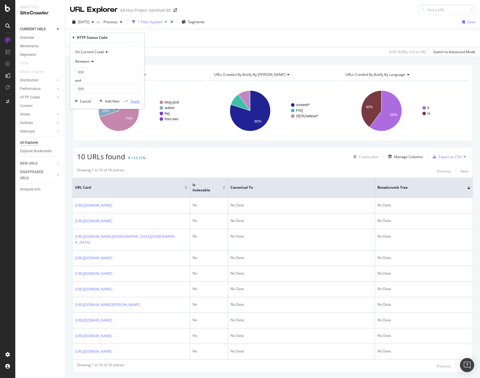
click at [132, 104] on div "Apply" at bounding box center [135, 101] width 9 height 5
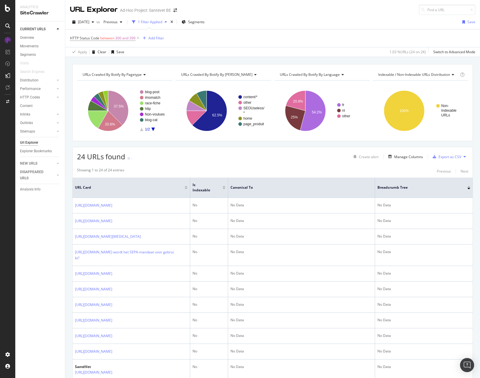
click at [241, 182] on th "Canonical To" at bounding box center [301, 188] width 147 height 20
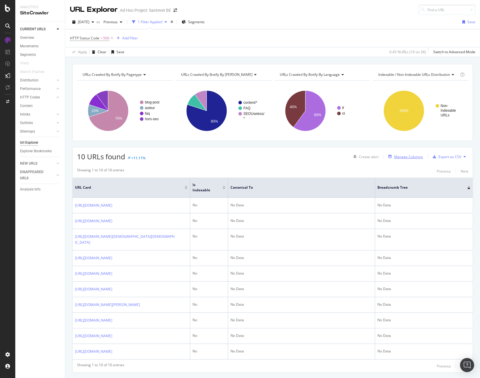
click at [407, 160] on button "Manage Columns" at bounding box center [404, 156] width 37 height 7
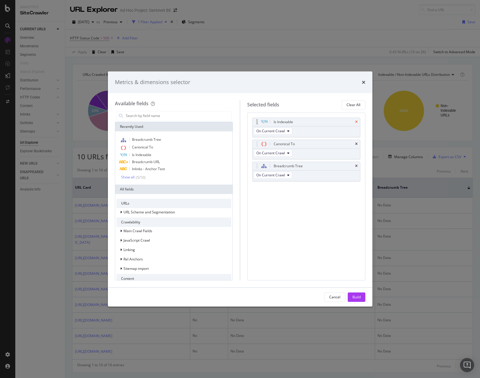
click at [356, 122] on icon "times" at bounding box center [356, 122] width 3 height 4
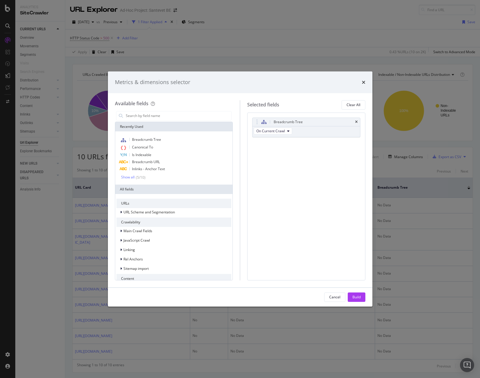
click at [356, 122] on icon "times" at bounding box center [356, 122] width 3 height 4
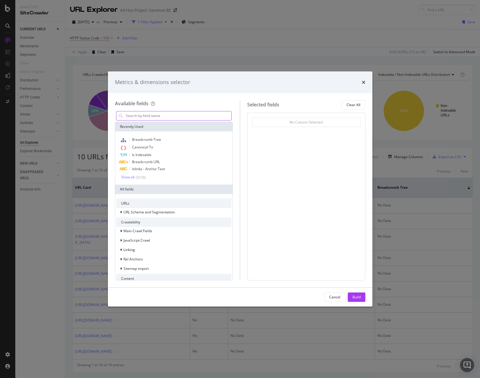
click at [163, 115] on input "modal" at bounding box center [178, 116] width 107 height 9
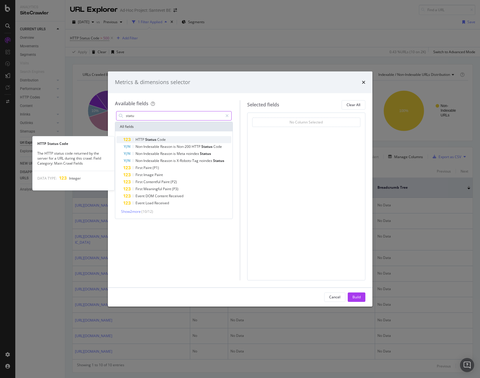
type input "statu"
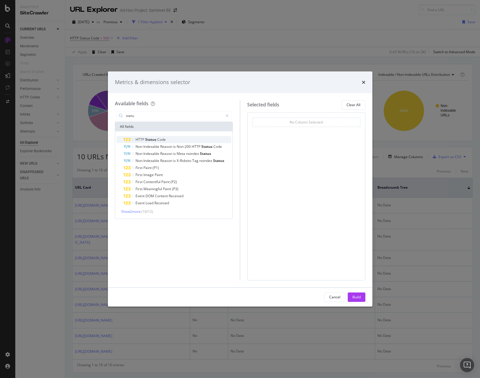
click at [146, 139] on span "Status" at bounding box center [151, 139] width 12 height 5
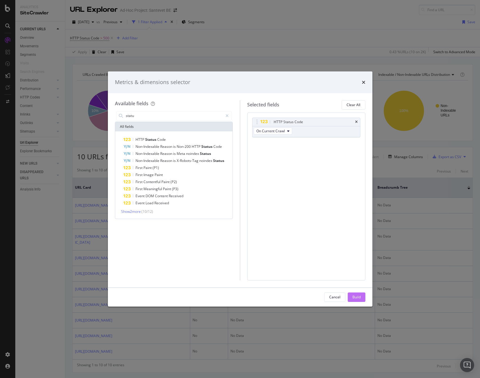
click at [359, 296] on div "Build" at bounding box center [357, 297] width 8 height 5
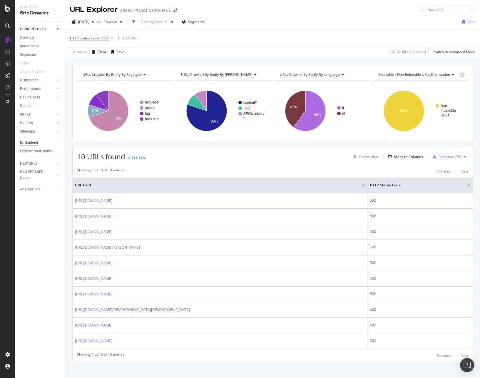
click at [94, 34] on span "HTTP Status Code > 500" at bounding box center [92, 38] width 44 height 8
click at [92, 38] on span "HTTP Status Code" at bounding box center [84, 38] width 29 height 5
click at [96, 60] on span "Greater than" at bounding box center [85, 61] width 21 height 5
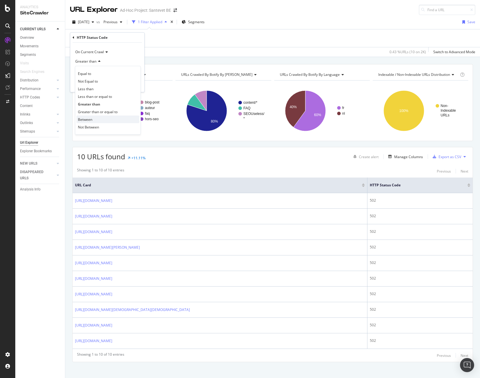
click at [93, 117] on div "Between" at bounding box center [108, 120] width 63 height 8
click at [99, 67] on input "0" at bounding box center [107, 71] width 65 height 9
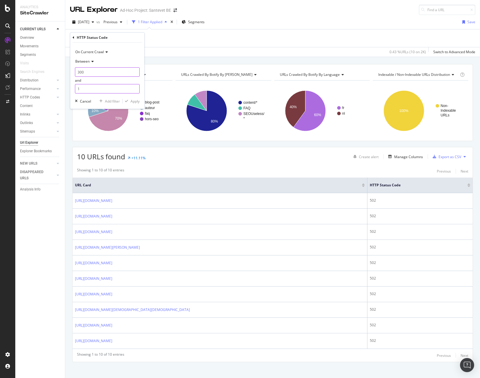
type input "300"
click at [88, 87] on input "1" at bounding box center [107, 88] width 65 height 9
type input "399"
click at [137, 102] on div "Apply" at bounding box center [135, 101] width 9 height 5
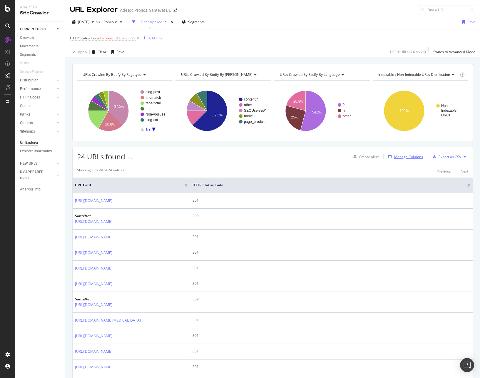
click at [411, 154] on div "Manage Columns" at bounding box center [409, 156] width 29 height 5
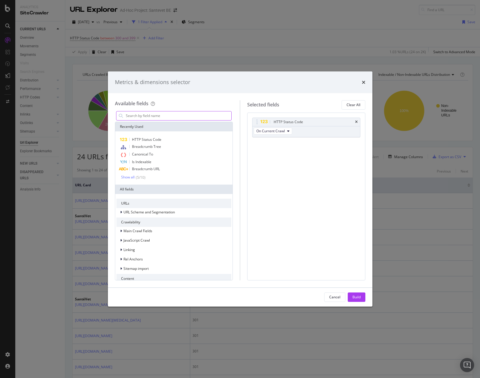
click at [199, 117] on input "modal" at bounding box center [178, 116] width 107 height 9
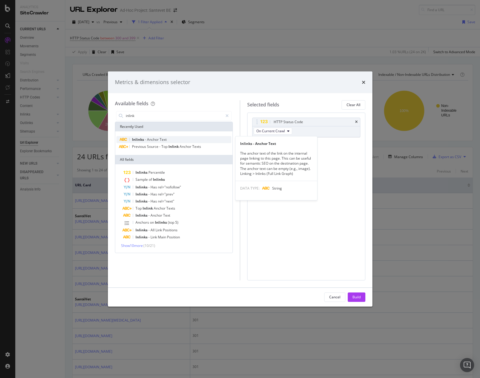
type input "inlink"
click at [147, 141] on span "-" at bounding box center [146, 139] width 2 height 5
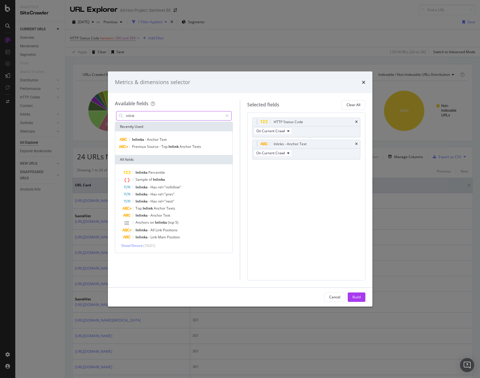
click at [152, 116] on input "inlink" at bounding box center [174, 116] width 98 height 9
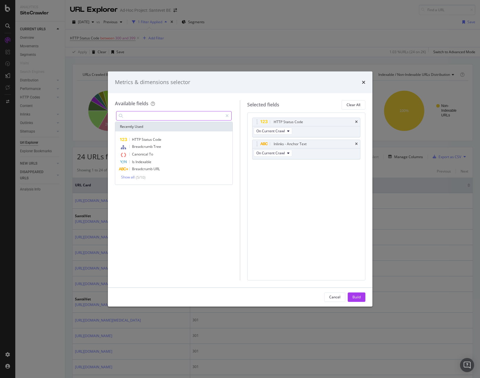
click at [152, 116] on input "modal" at bounding box center [174, 116] width 98 height 9
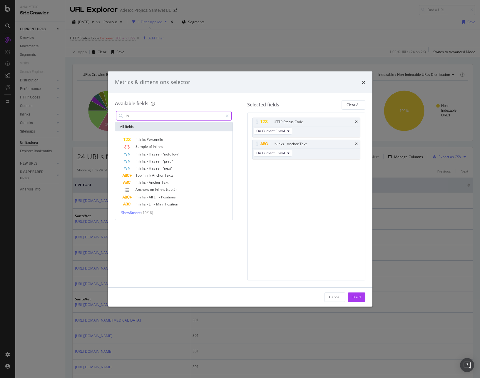
type input "i"
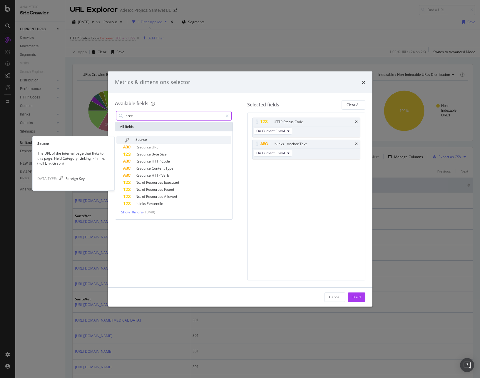
type input "srce"
click at [142, 138] on span "Source" at bounding box center [141, 139] width 11 height 5
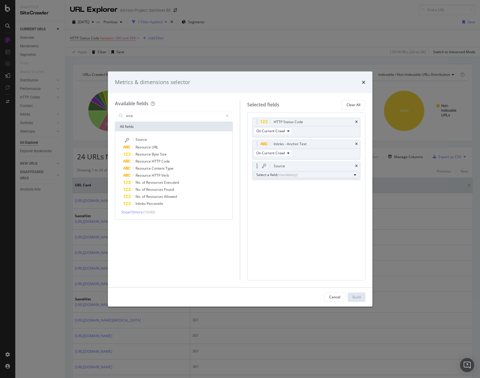
click at [275, 175] on div "Select a field (mandatory)" at bounding box center [304, 174] width 95 height 5
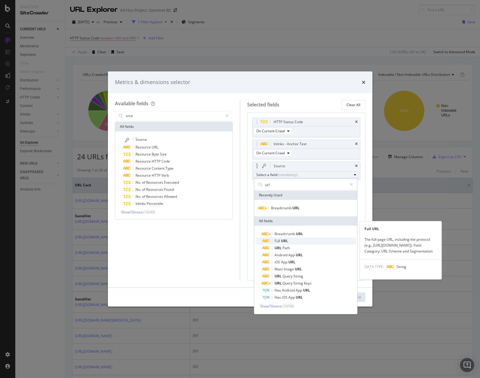
type input "url"
click at [278, 240] on span "Full" at bounding box center [278, 241] width 6 height 5
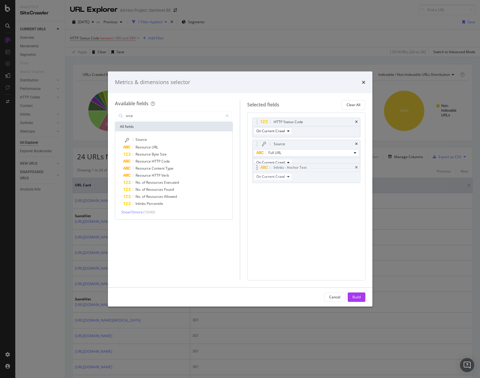
drag, startPoint x: 258, startPoint y: 143, endPoint x: 259, endPoint y: 172, distance: 29.1
click at [156, 115] on input "srce" at bounding box center [174, 116] width 98 height 9
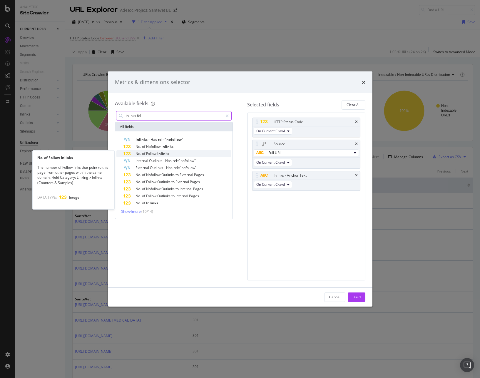
type input "inlinks fol"
click at [154, 157] on div "No. of Follow Inlinks" at bounding box center [178, 153] width 108 height 7
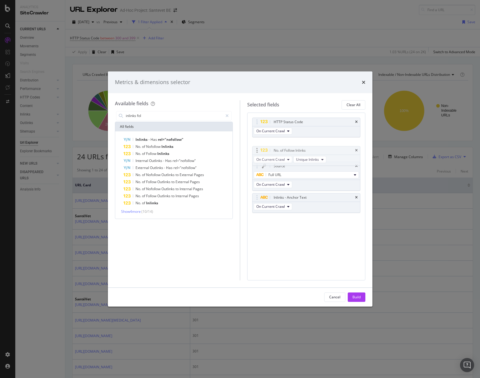
drag, startPoint x: 257, startPoint y: 199, endPoint x: 258, endPoint y: 145, distance: 53.8
click at [258, 145] on body "Analytics SiteCrawler CURRENT URLS Overview Movements Segments Visits Search En…" at bounding box center [240, 189] width 480 height 378
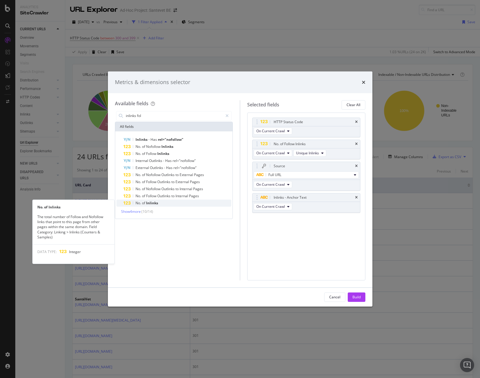
click at [148, 203] on span "Inlinks" at bounding box center [152, 203] width 12 height 5
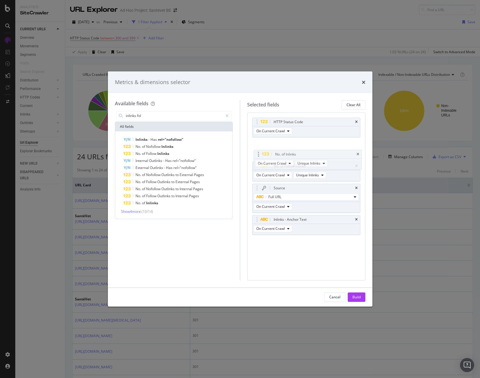
drag, startPoint x: 258, startPoint y: 219, endPoint x: 259, endPoint y: 148, distance: 71.5
click at [259, 148] on body "Analytics SiteCrawler CURRENT URLS Overview Movements Segments Visits Search En…" at bounding box center [240, 189] width 480 height 378
click at [357, 164] on icon "times" at bounding box center [356, 166] width 3 height 4
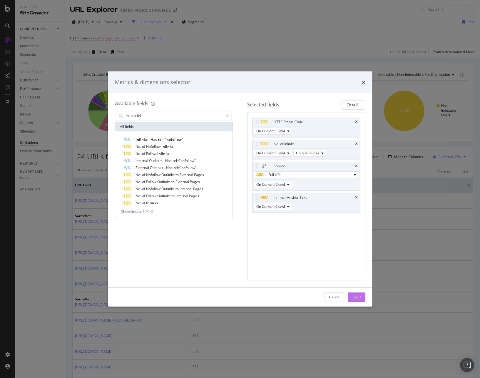
click at [363, 295] on button "Build" at bounding box center [357, 297] width 18 height 9
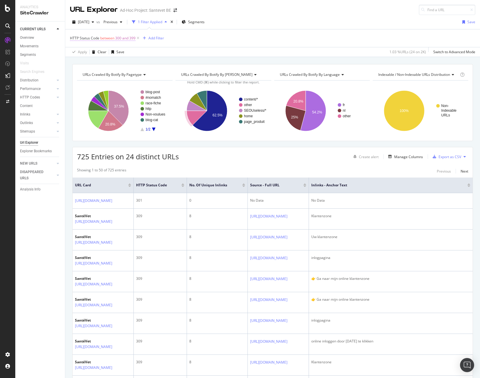
click at [121, 38] on span "300 and 399" at bounding box center [125, 38] width 20 height 8
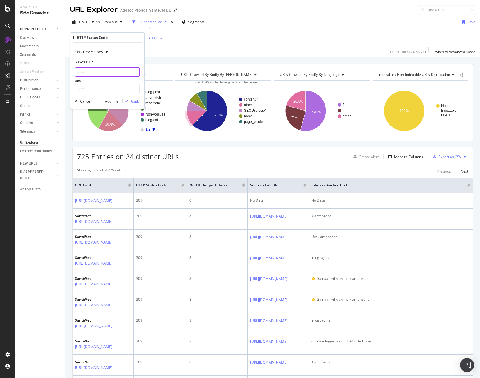
click at [80, 73] on input "300" at bounding box center [107, 71] width 65 height 9
type input "400"
click at [79, 89] on input "399" at bounding box center [107, 88] width 65 height 9
type input "499"
click at [132, 102] on div "Apply" at bounding box center [135, 101] width 9 height 5
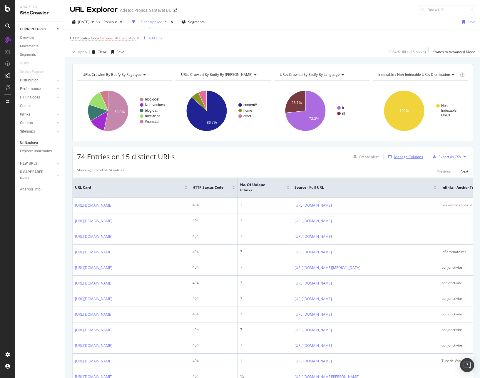
click at [398, 156] on div "Manage Columns" at bounding box center [409, 156] width 29 height 5
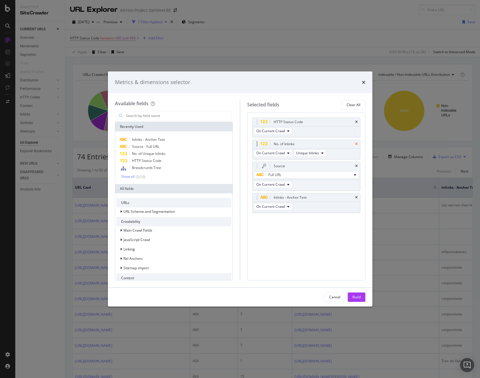
click at [357, 143] on icon "times" at bounding box center [356, 144] width 3 height 4
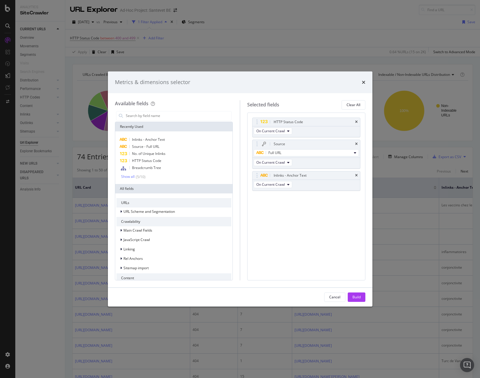
click at [357, 143] on icon "times" at bounding box center [356, 144] width 3 height 4
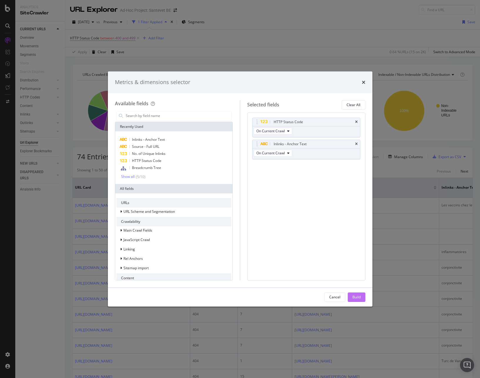
click at [354, 301] on div "Build" at bounding box center [357, 297] width 8 height 9
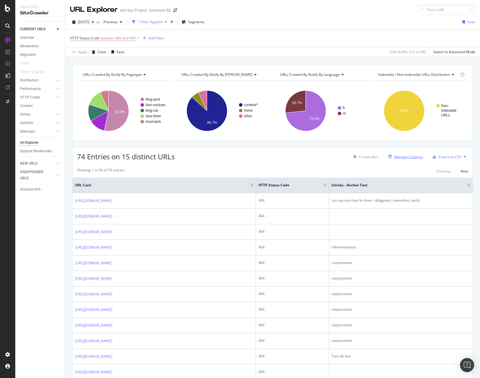
click at [415, 157] on div "Manage Columns" at bounding box center [409, 156] width 29 height 5
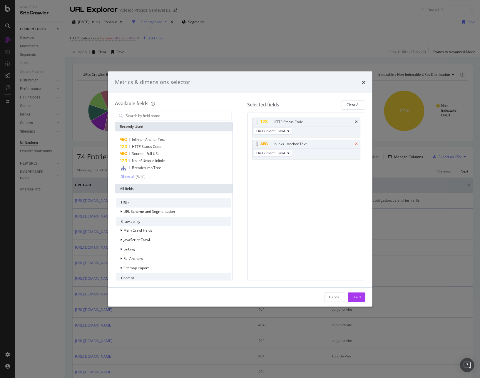
click at [356, 143] on icon "times" at bounding box center [356, 144] width 3 height 4
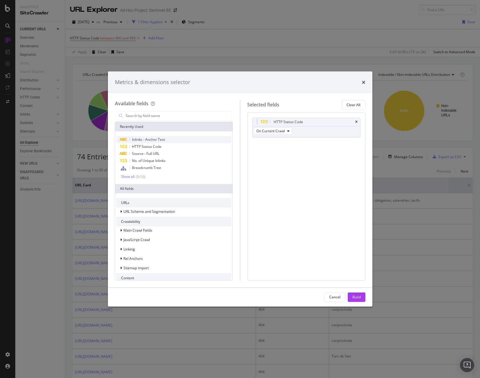
click at [145, 141] on span "Inlinks - Anchor Text" at bounding box center [148, 139] width 33 height 5
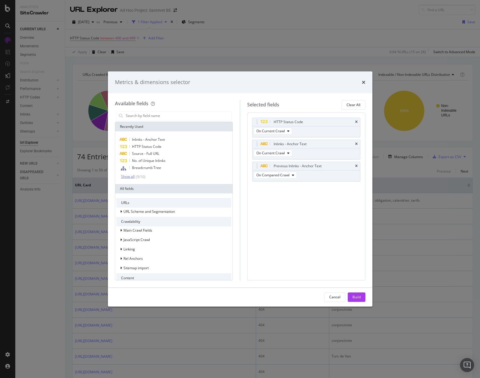
click at [133, 175] on div "Show all" at bounding box center [128, 177] width 14 height 4
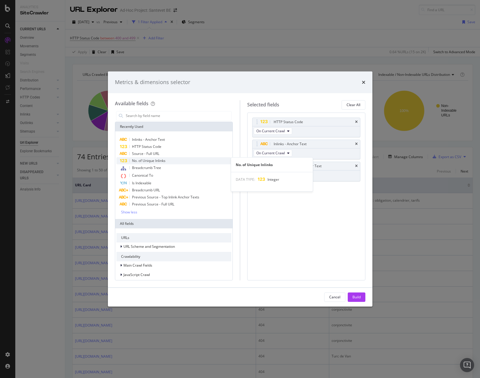
click at [145, 163] on span "No. of Unique Inlinks" at bounding box center [149, 160] width 34 height 5
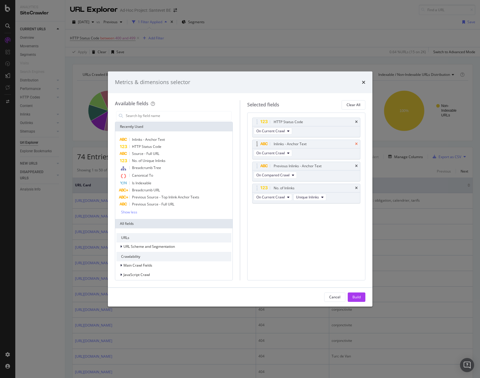
click at [357, 144] on icon "times" at bounding box center [356, 144] width 3 height 4
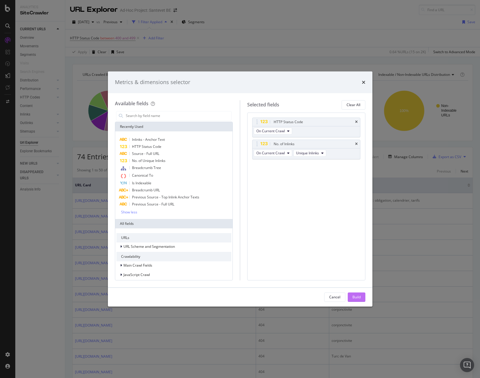
click at [358, 300] on div "Build" at bounding box center [357, 297] width 8 height 9
